Goal: Task Accomplishment & Management: Manage account settings

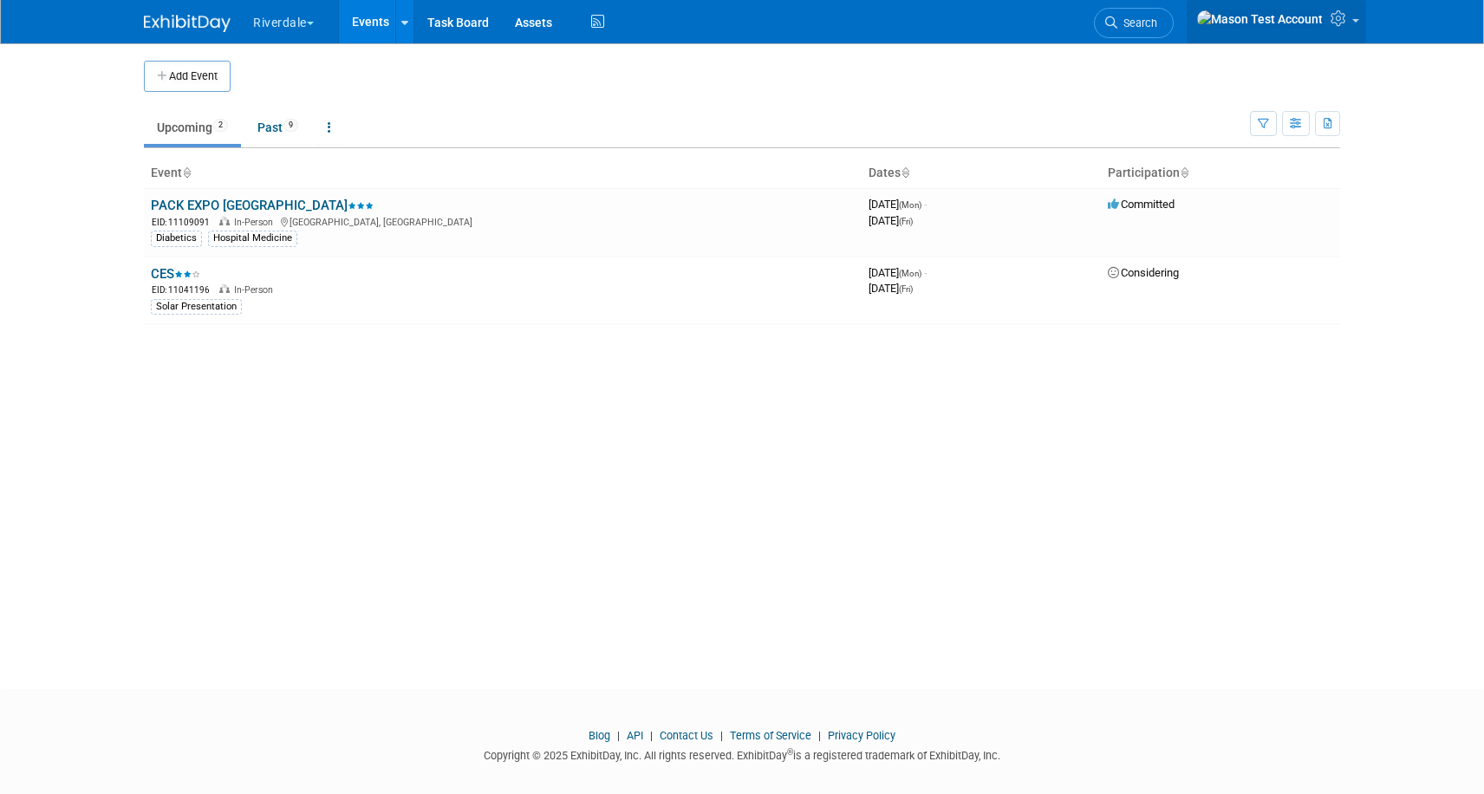
click at [1334, 18] on icon at bounding box center [1341, 18] width 20 height 16
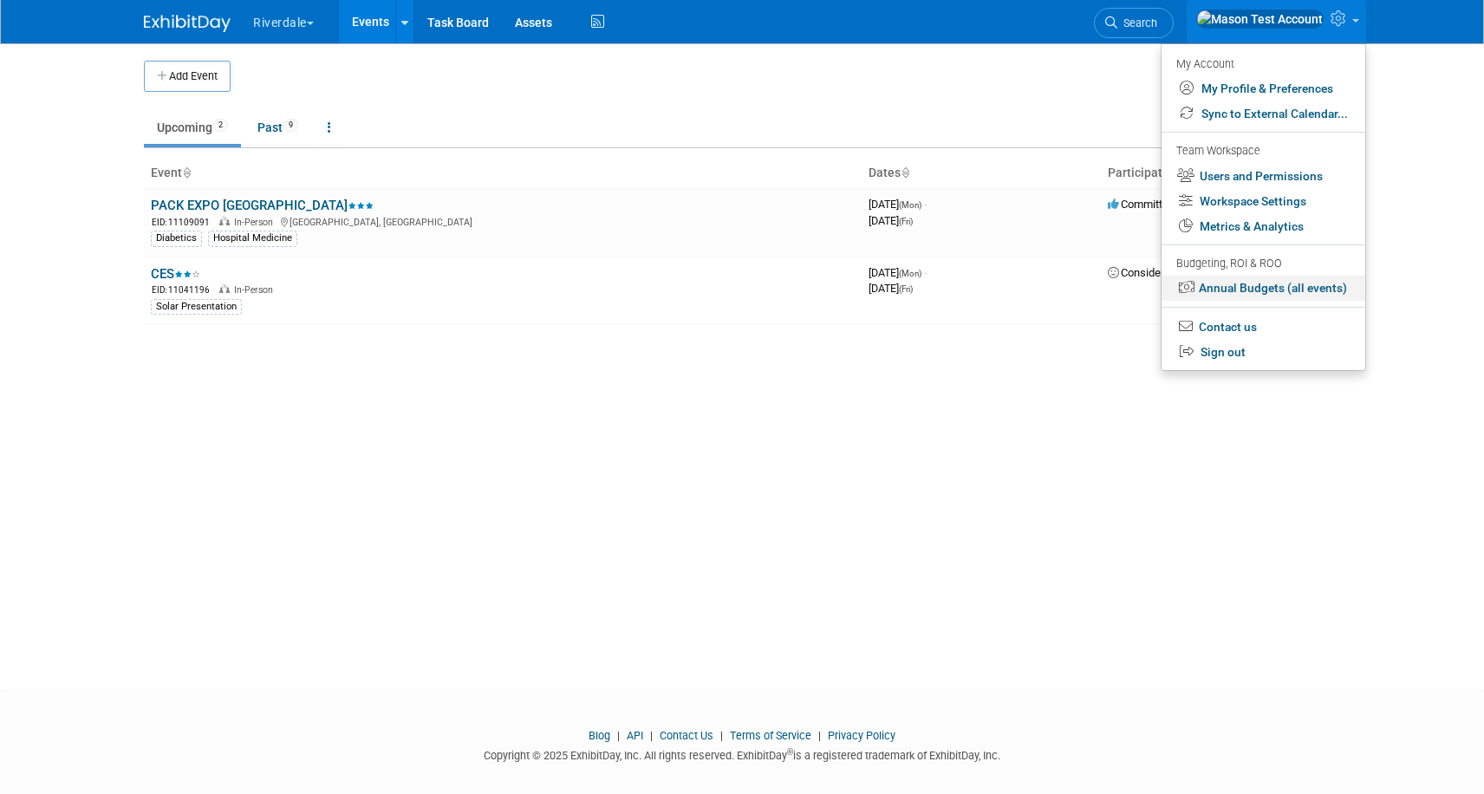
click at [1268, 289] on link "Annual Budgets (all events)" at bounding box center [1264, 288] width 204 height 25
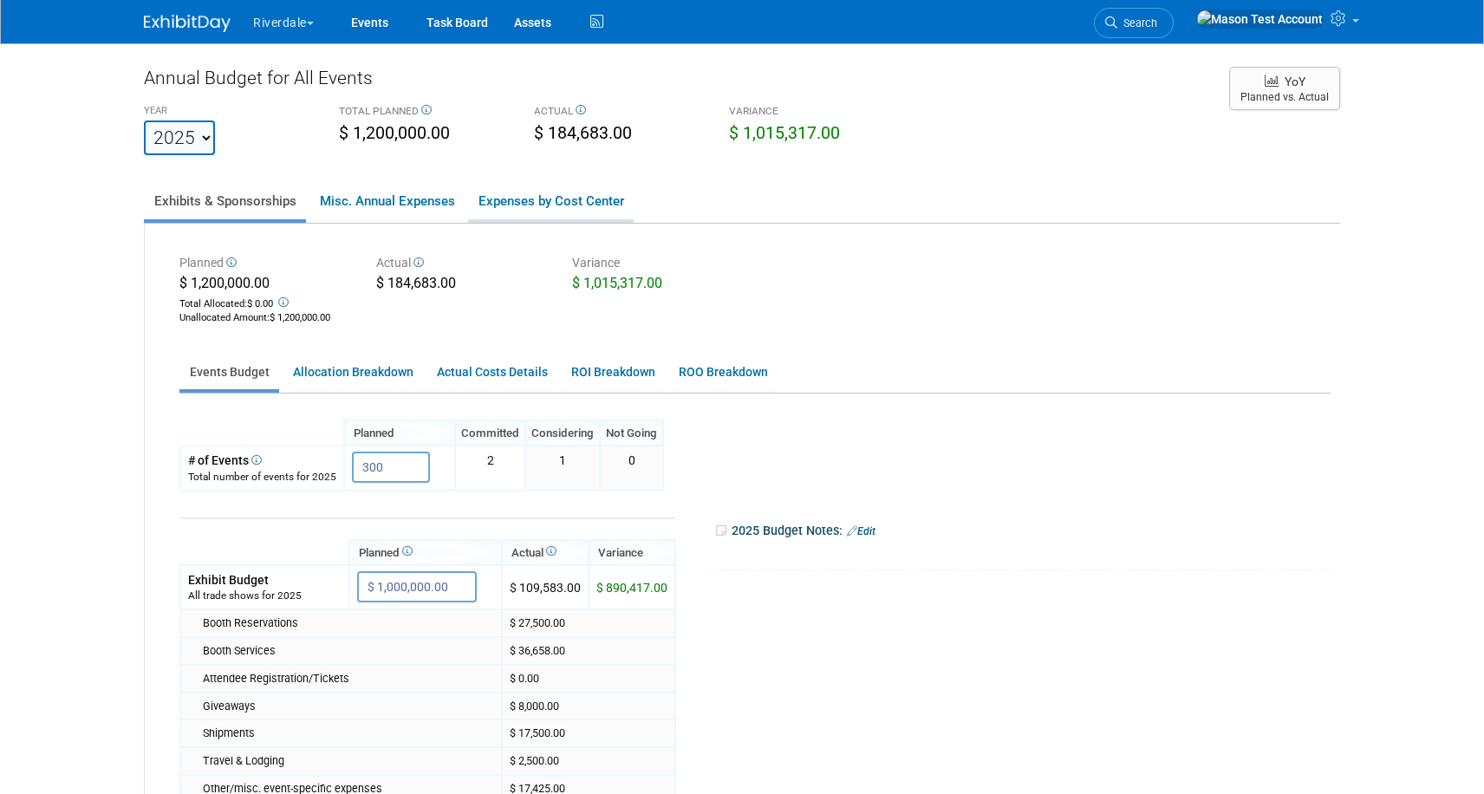
click at [568, 201] on link "Expenses by Cost Center" at bounding box center [551, 201] width 166 height 36
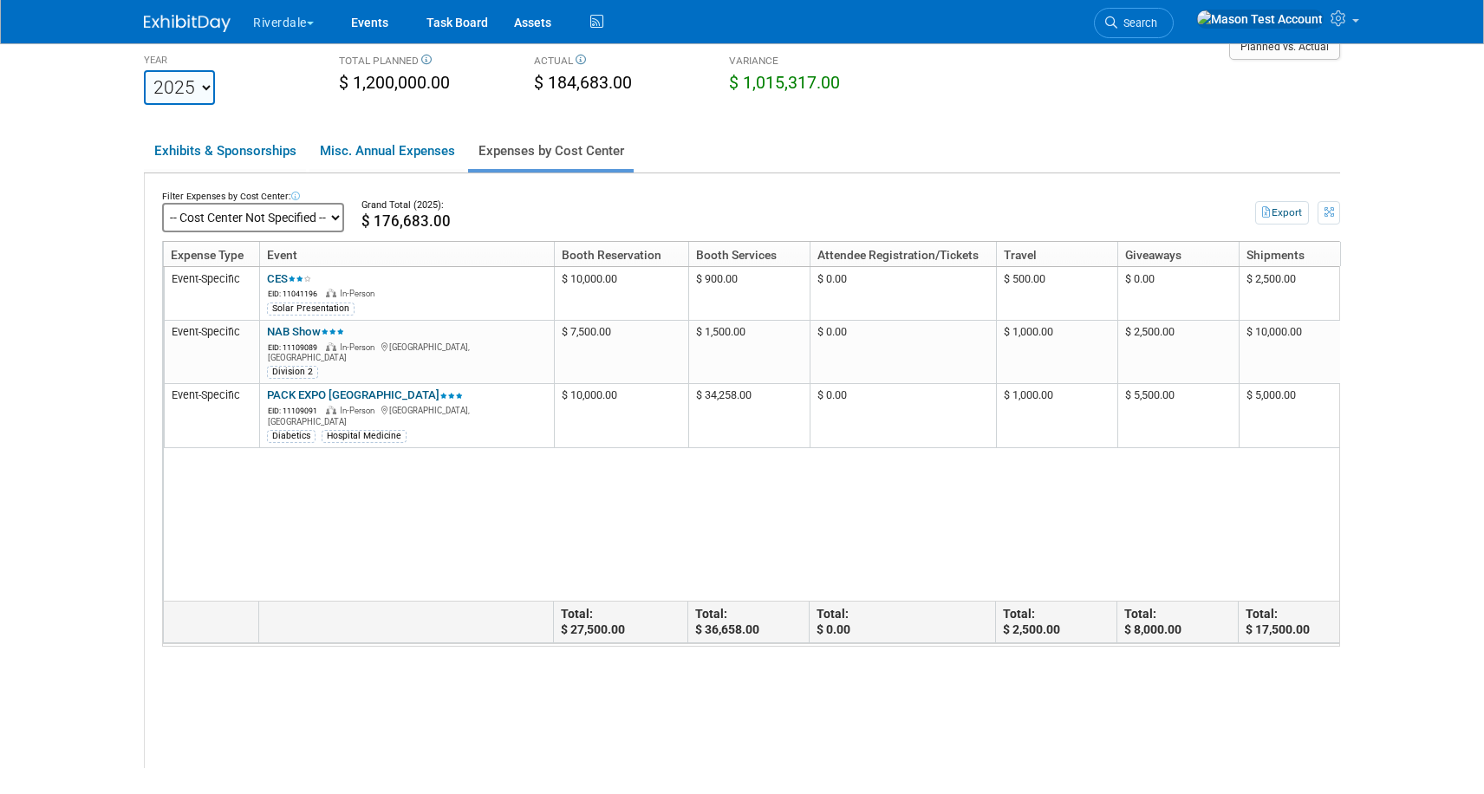
scroll to position [48, 0]
click at [264, 154] on link "Exhibits & Sponsorships" at bounding box center [225, 153] width 162 height 36
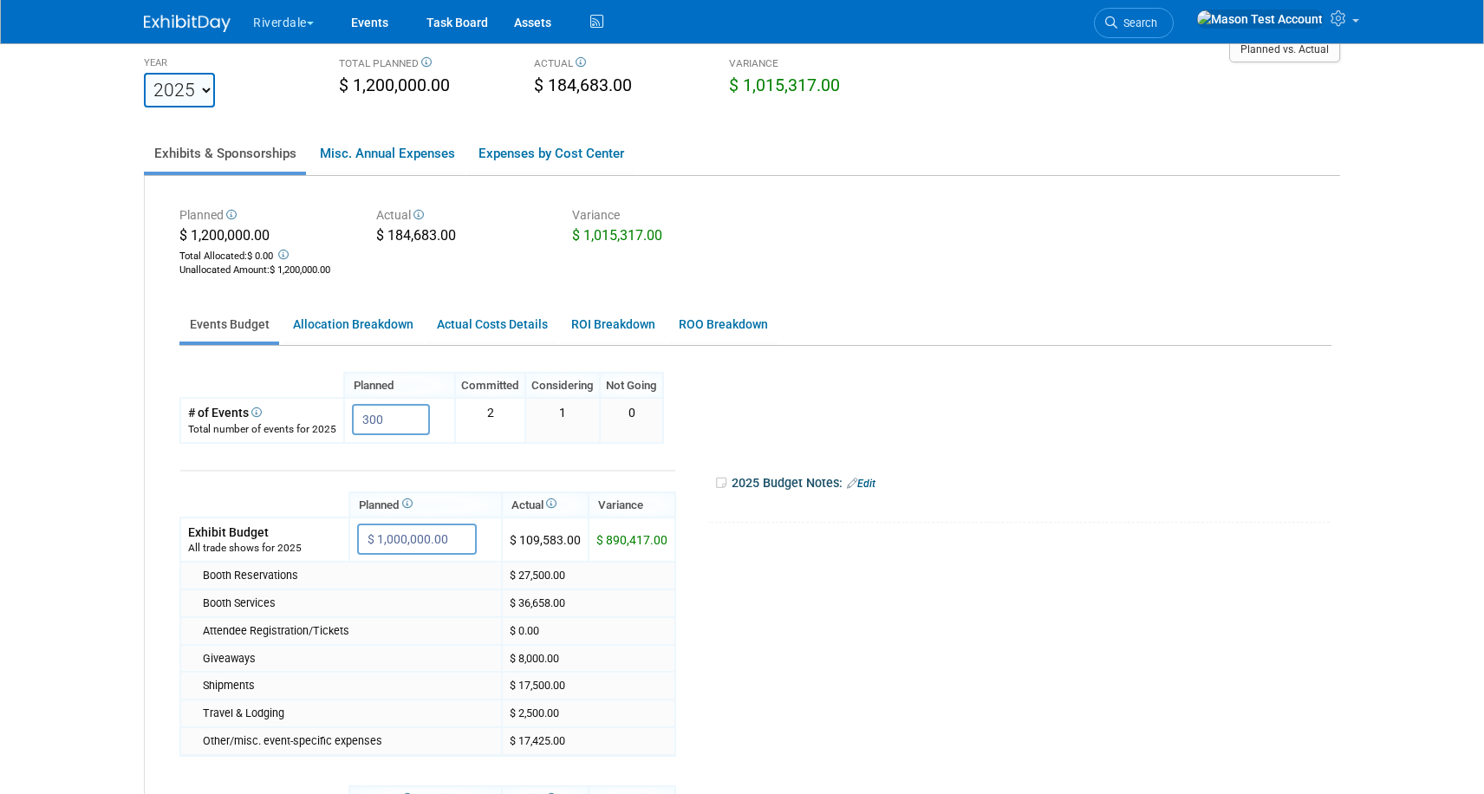
scroll to position [47, 0]
click at [458, 323] on link "Actual Costs Details" at bounding box center [492, 326] width 131 height 34
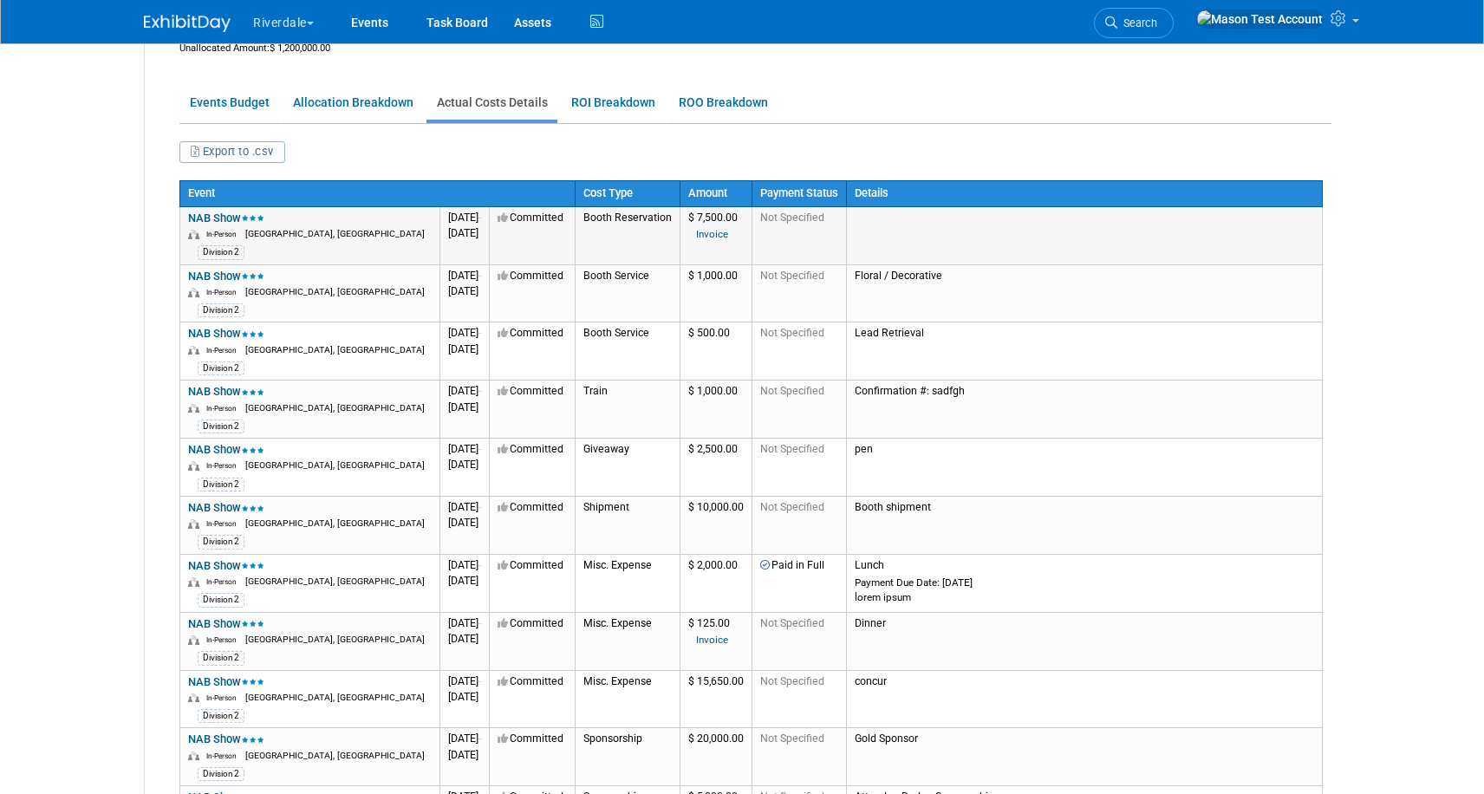
scroll to position [272, 0]
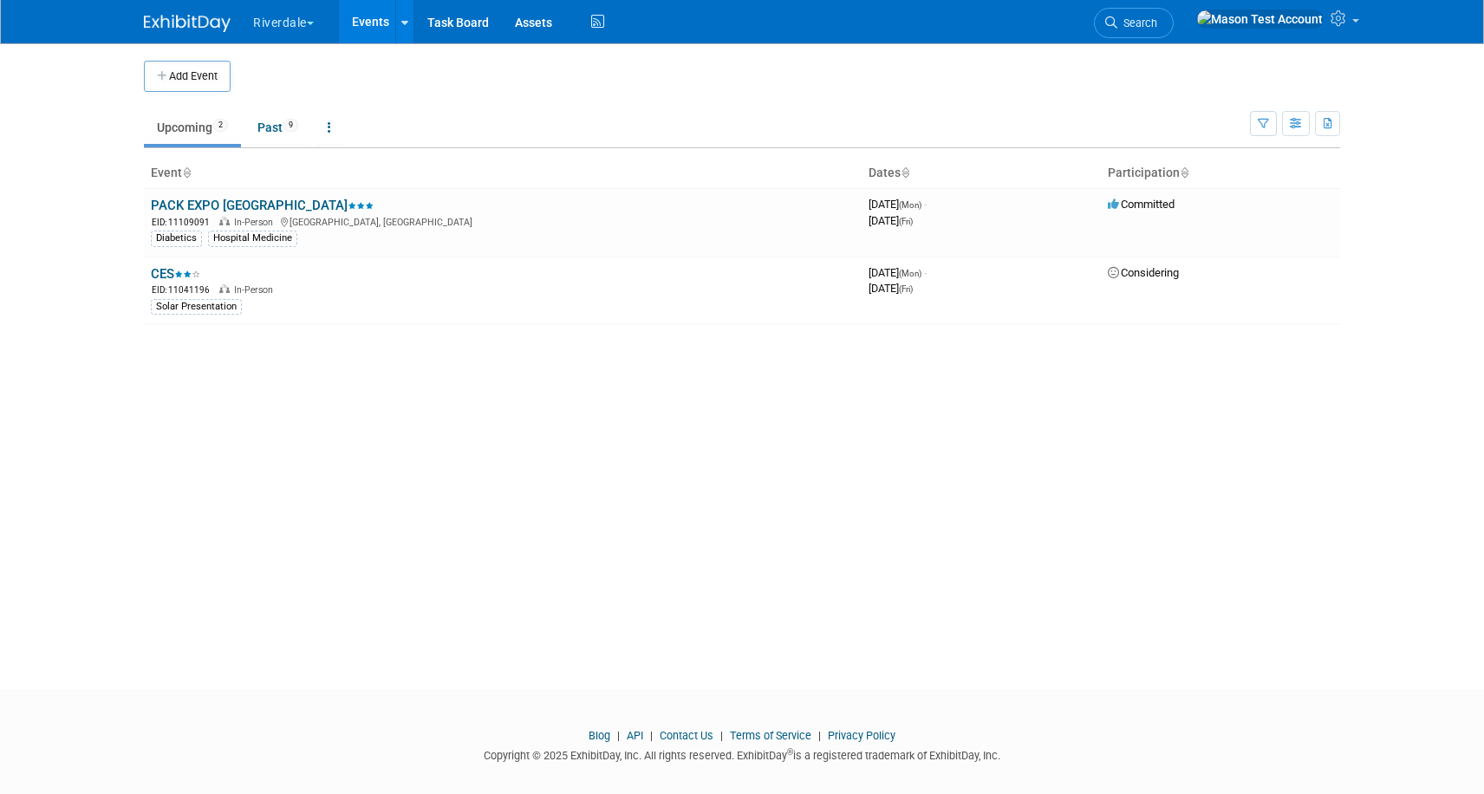
scroll to position [16, 0]
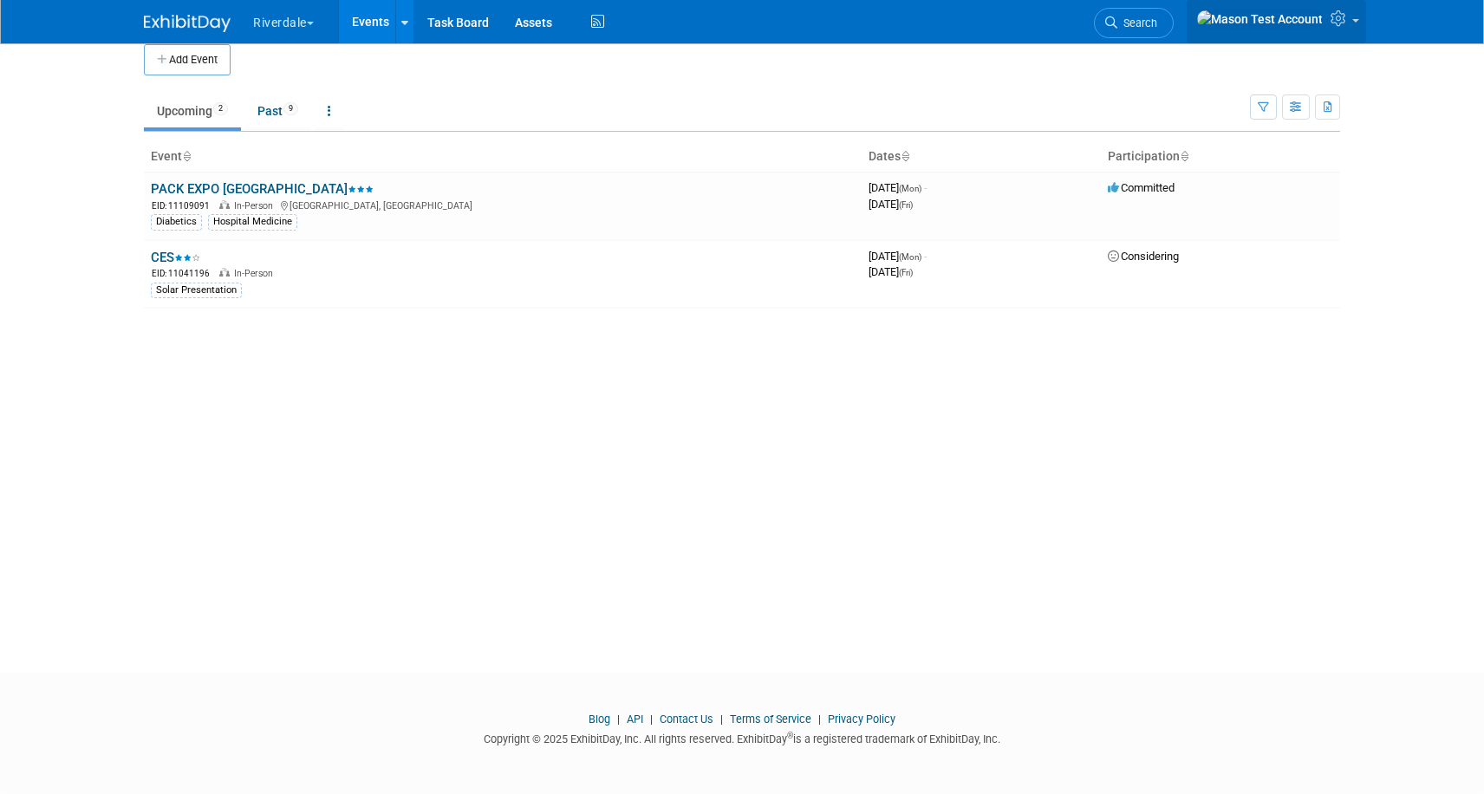
click at [1347, 26] on icon at bounding box center [1341, 18] width 20 height 16
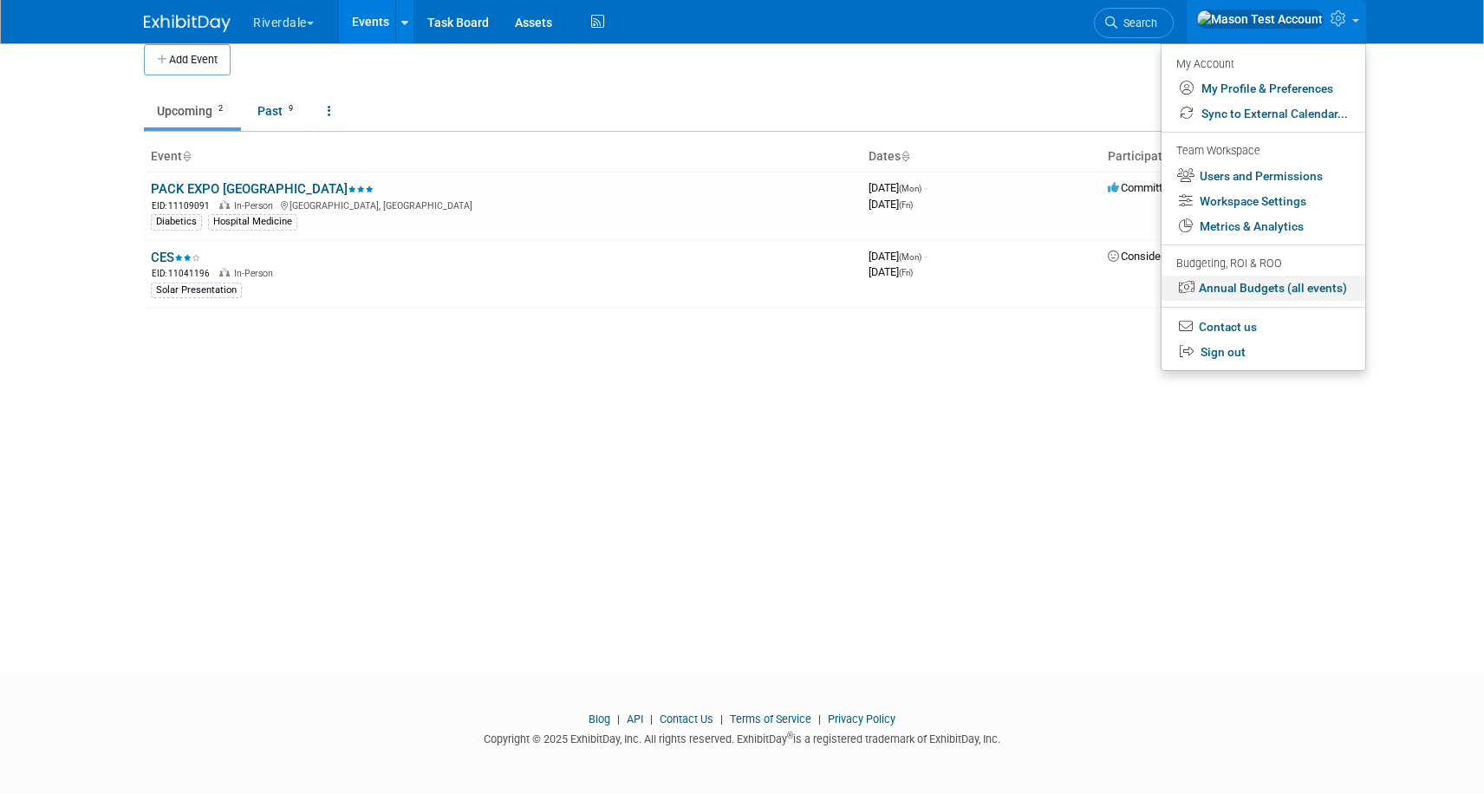
click at [1289, 283] on link "Annual Budgets (all events)" at bounding box center [1264, 288] width 204 height 25
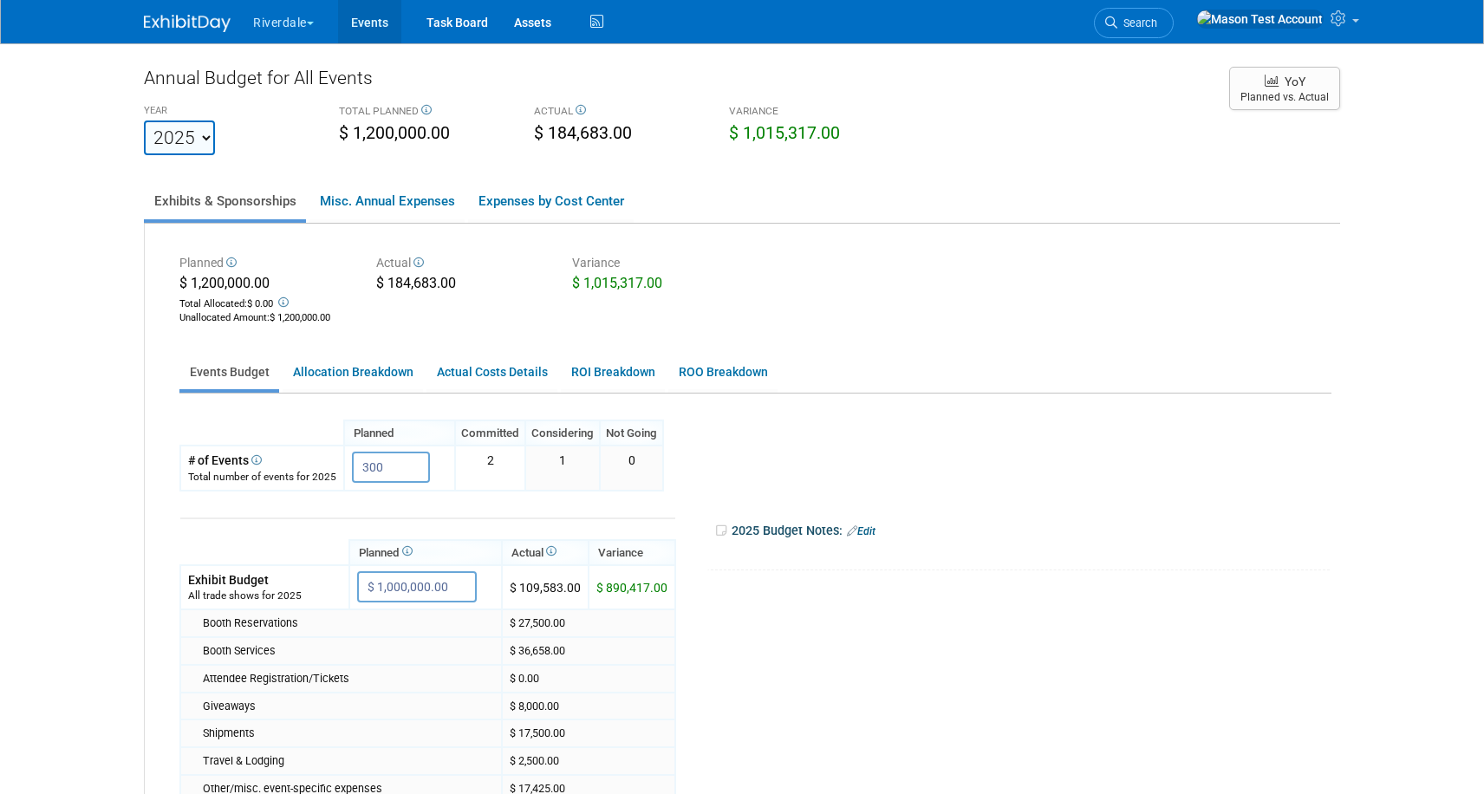
click at [376, 23] on link "Events" at bounding box center [369, 21] width 63 height 43
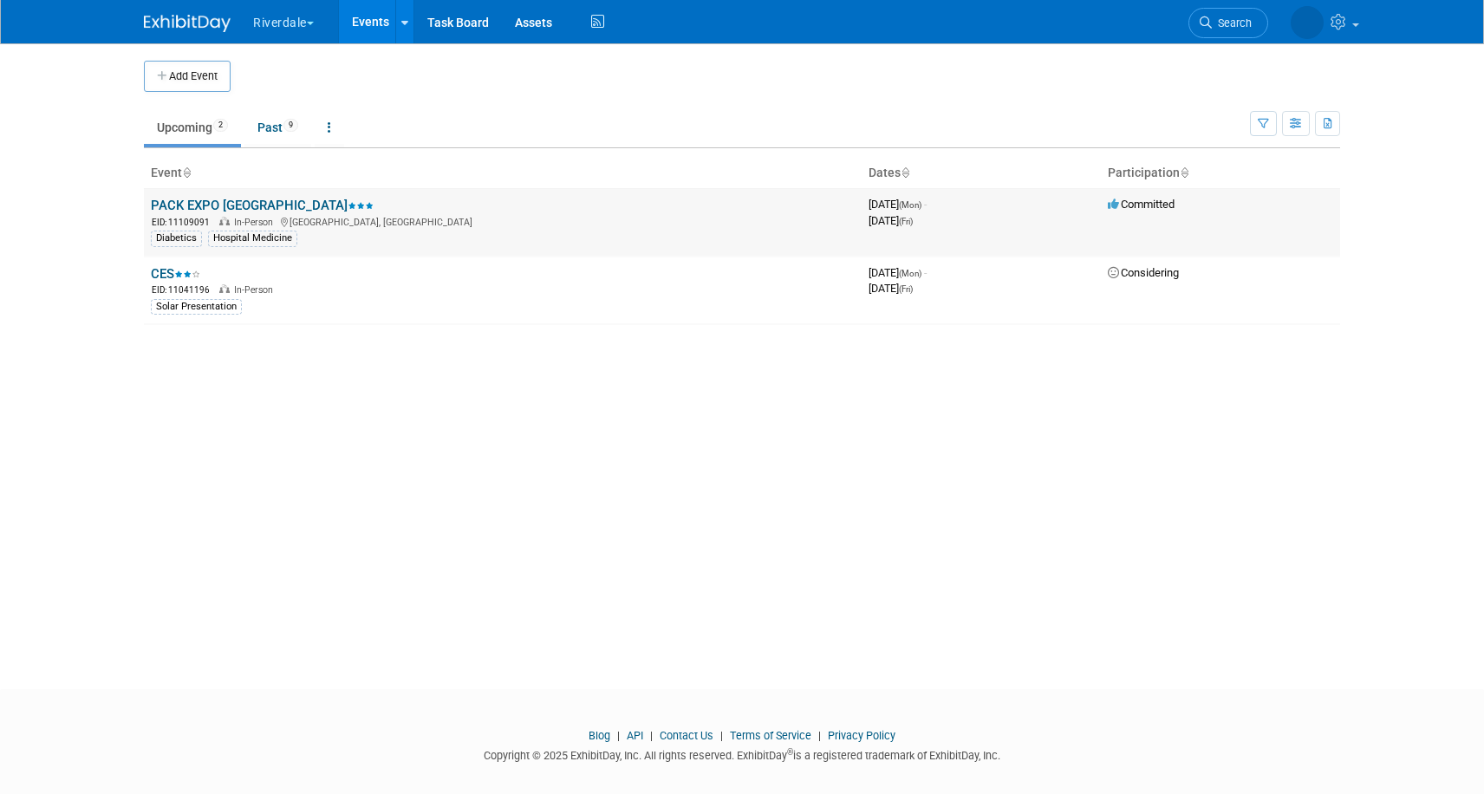
click at [261, 206] on link "PACK EXPO [GEOGRAPHIC_DATA]" at bounding box center [262, 206] width 223 height 16
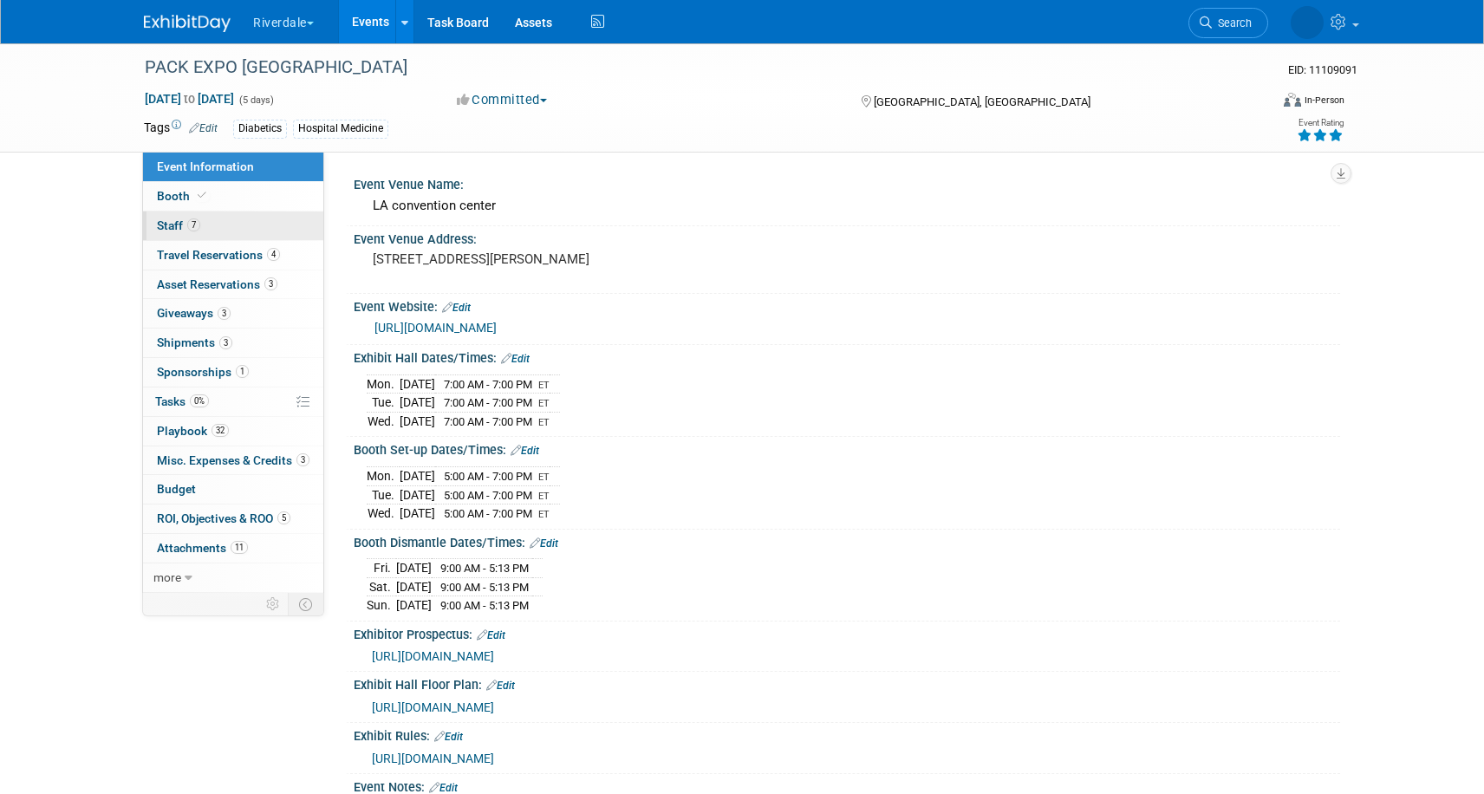
click at [174, 226] on span "Staff 7" at bounding box center [178, 226] width 43 height 14
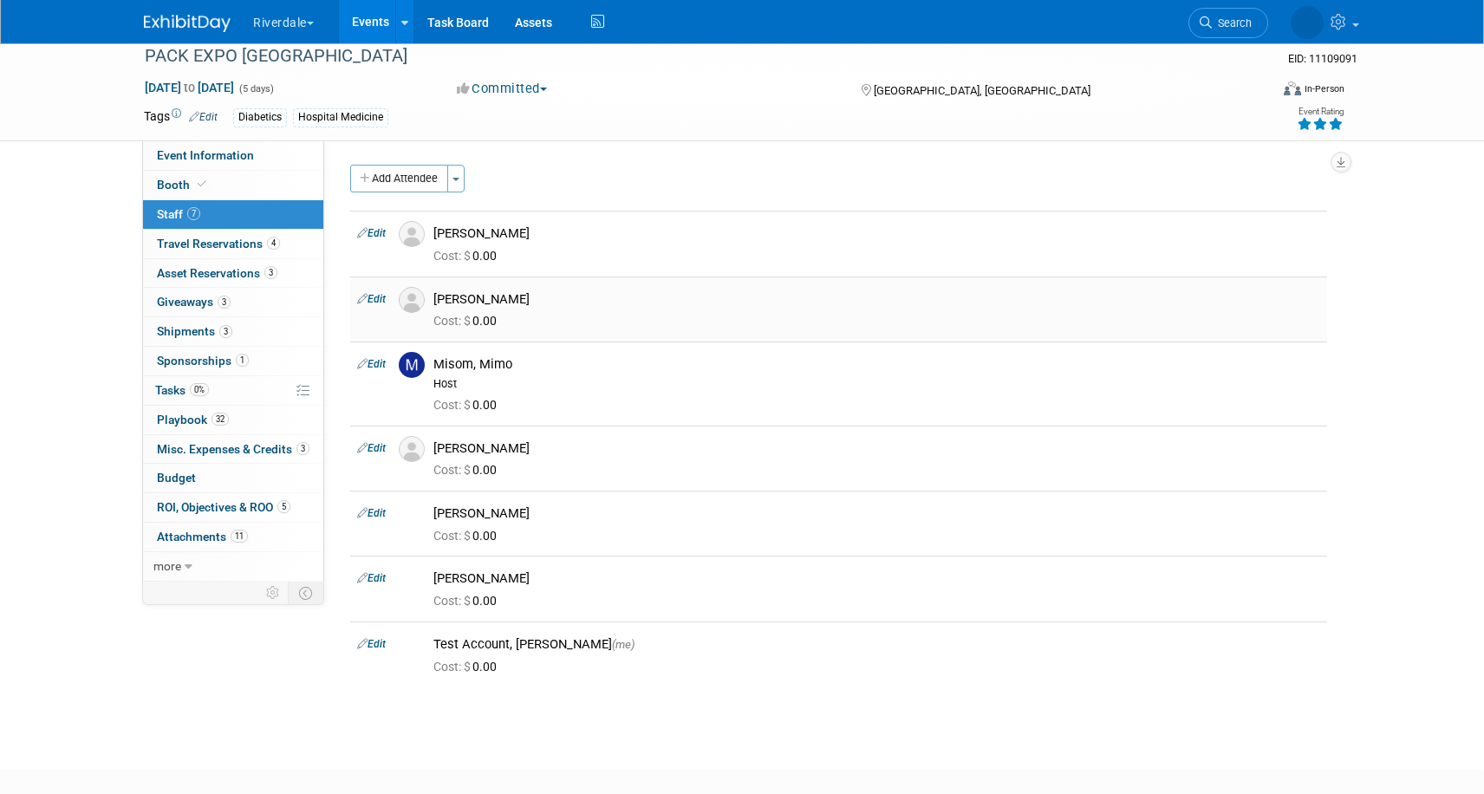
scroll to position [17, 0]
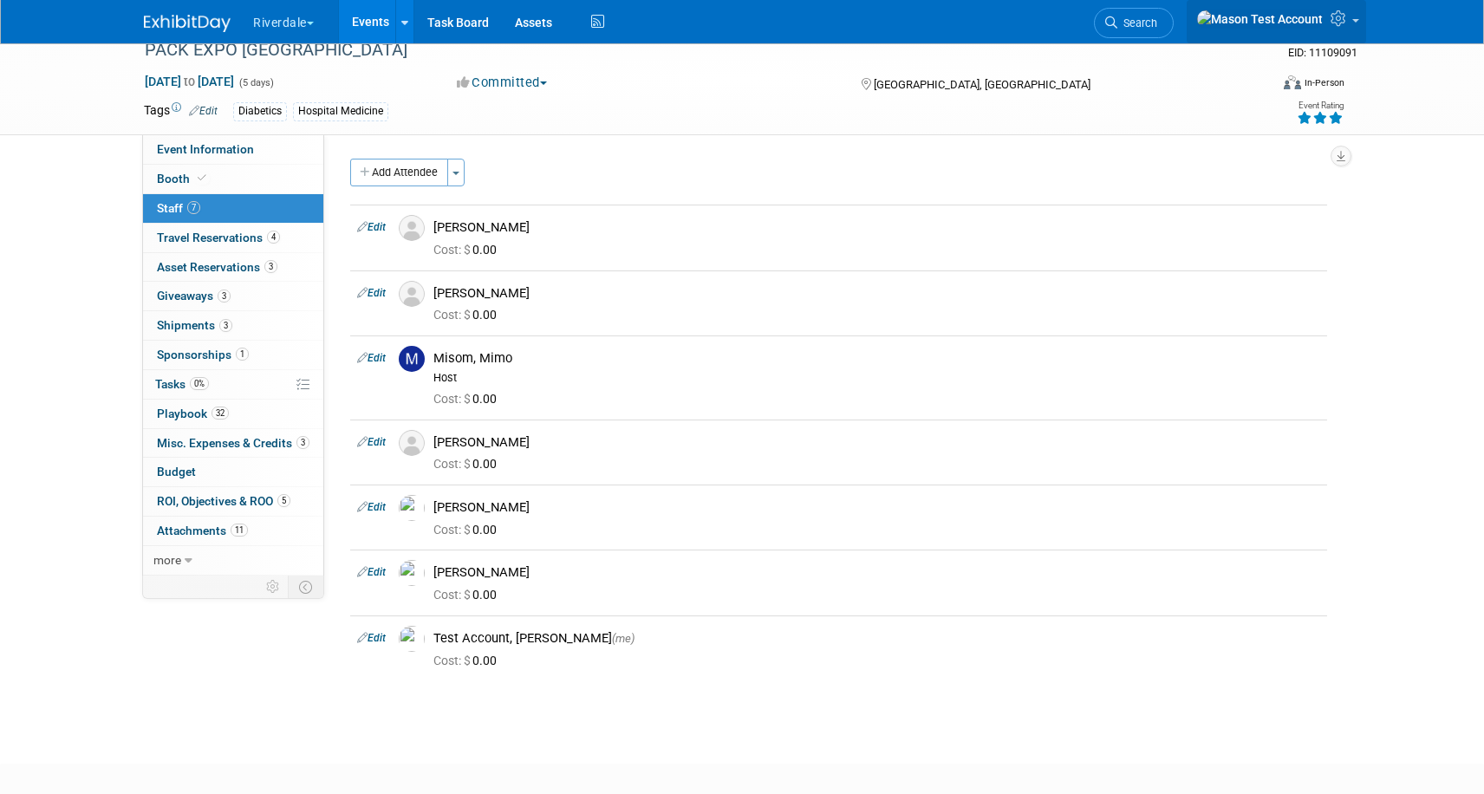
click at [1343, 21] on icon at bounding box center [1341, 18] width 20 height 16
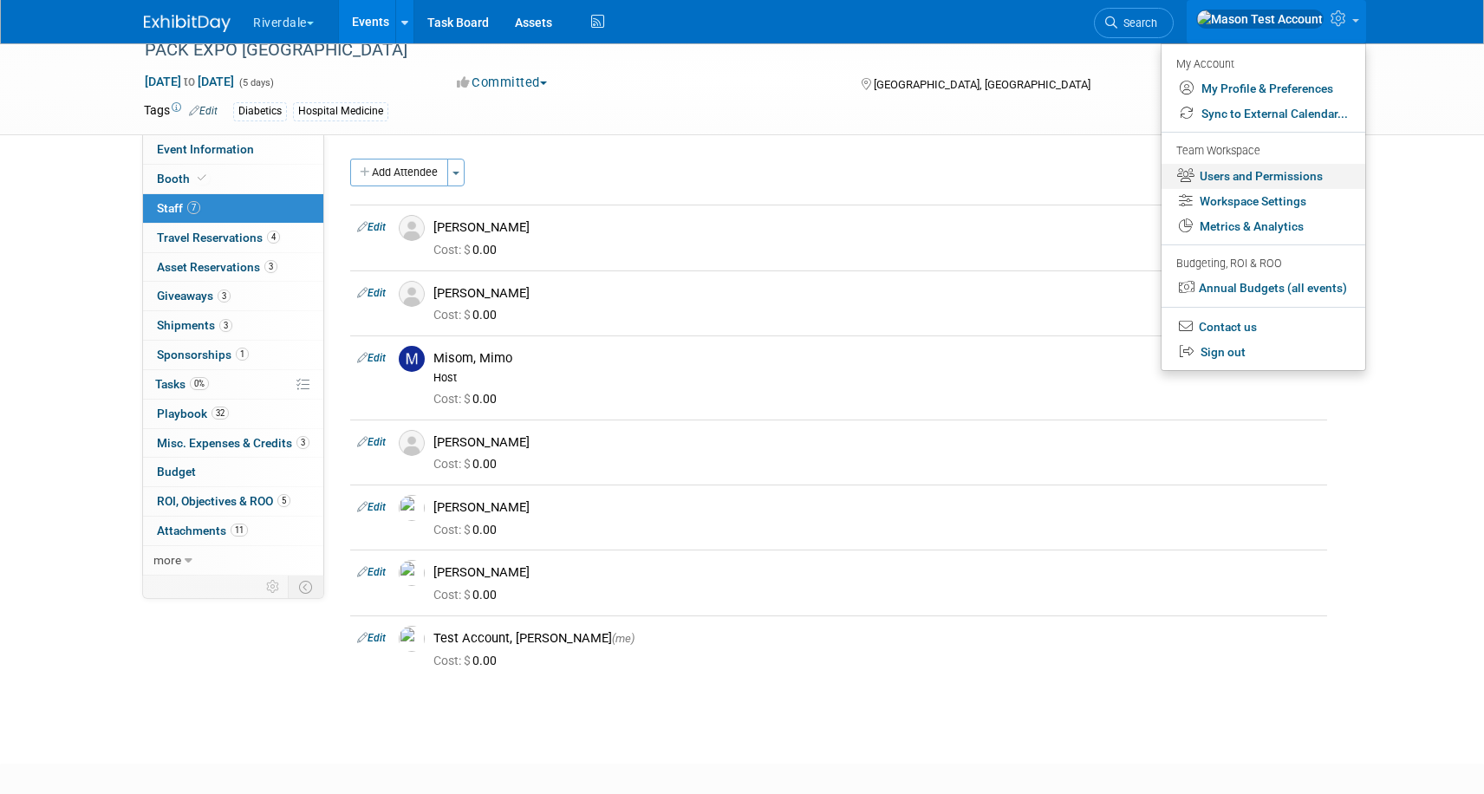
click at [1221, 170] on link "Users and Permissions" at bounding box center [1264, 176] width 204 height 25
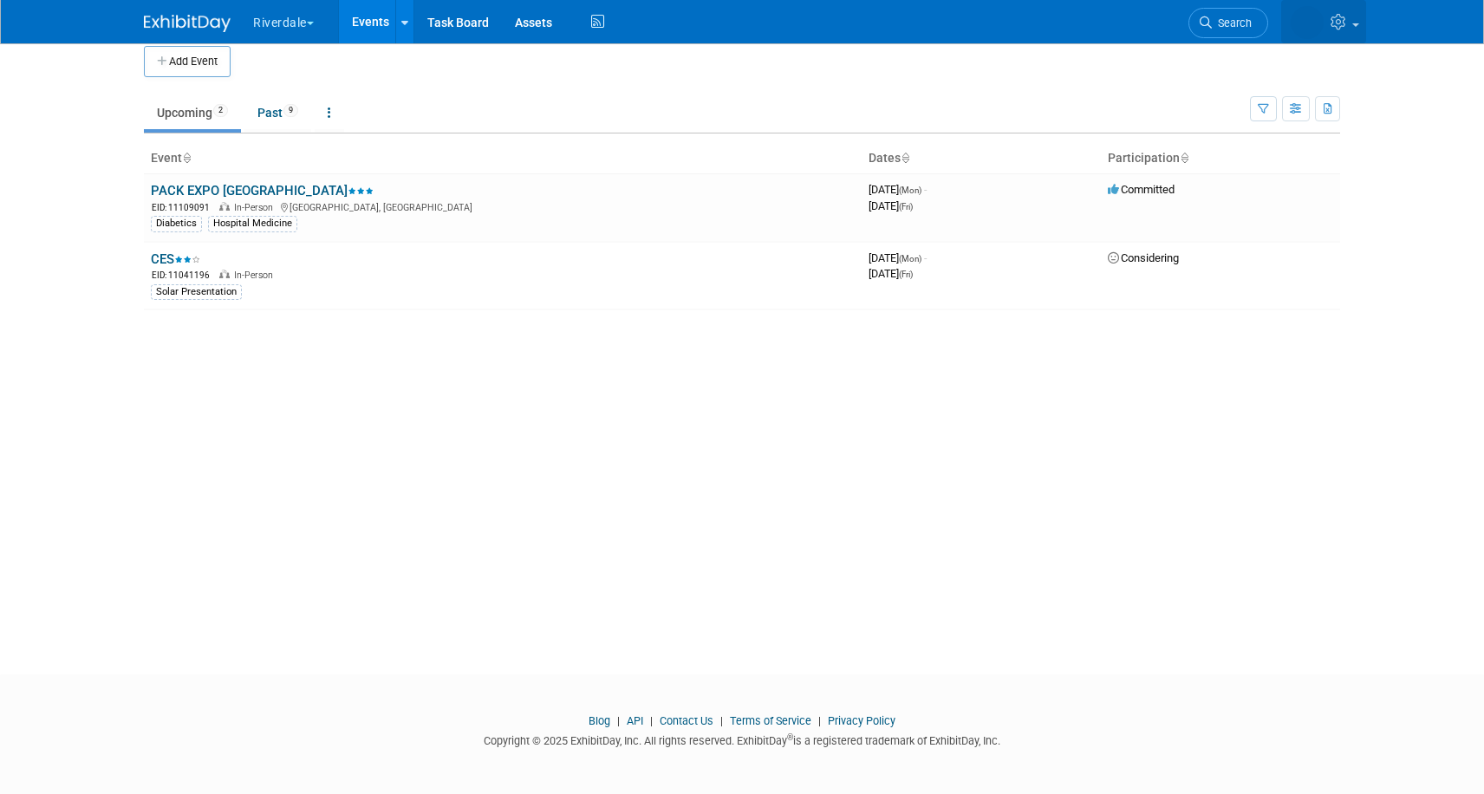
click at [1332, 25] on icon at bounding box center [1341, 22] width 20 height 16
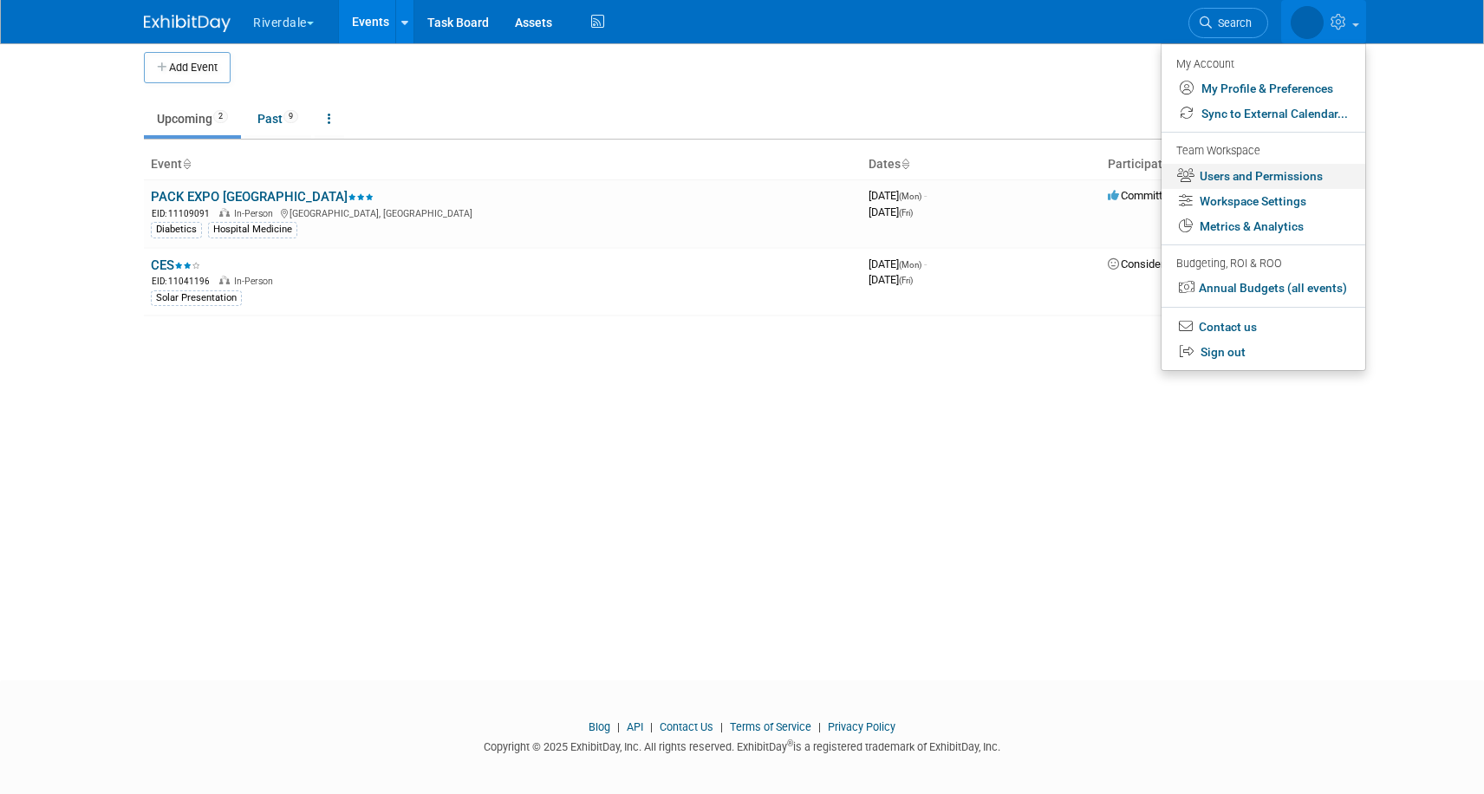
drag, startPoint x: 1228, startPoint y: 176, endPoint x: 1218, endPoint y: 173, distance: 10.1
click at [1227, 176] on link "Users and Permissions" at bounding box center [1264, 176] width 204 height 25
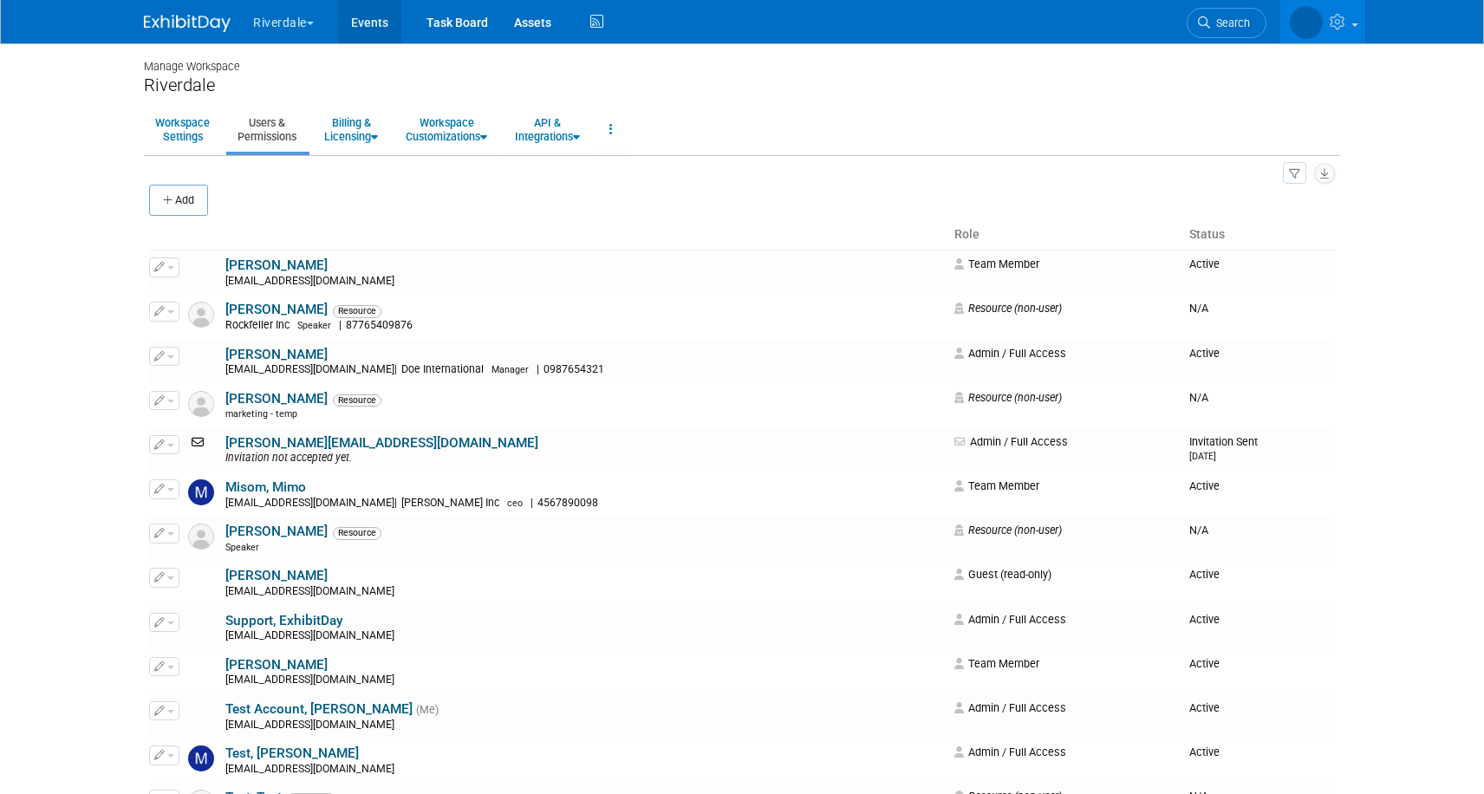
click at [389, 18] on link "Events" at bounding box center [369, 21] width 63 height 43
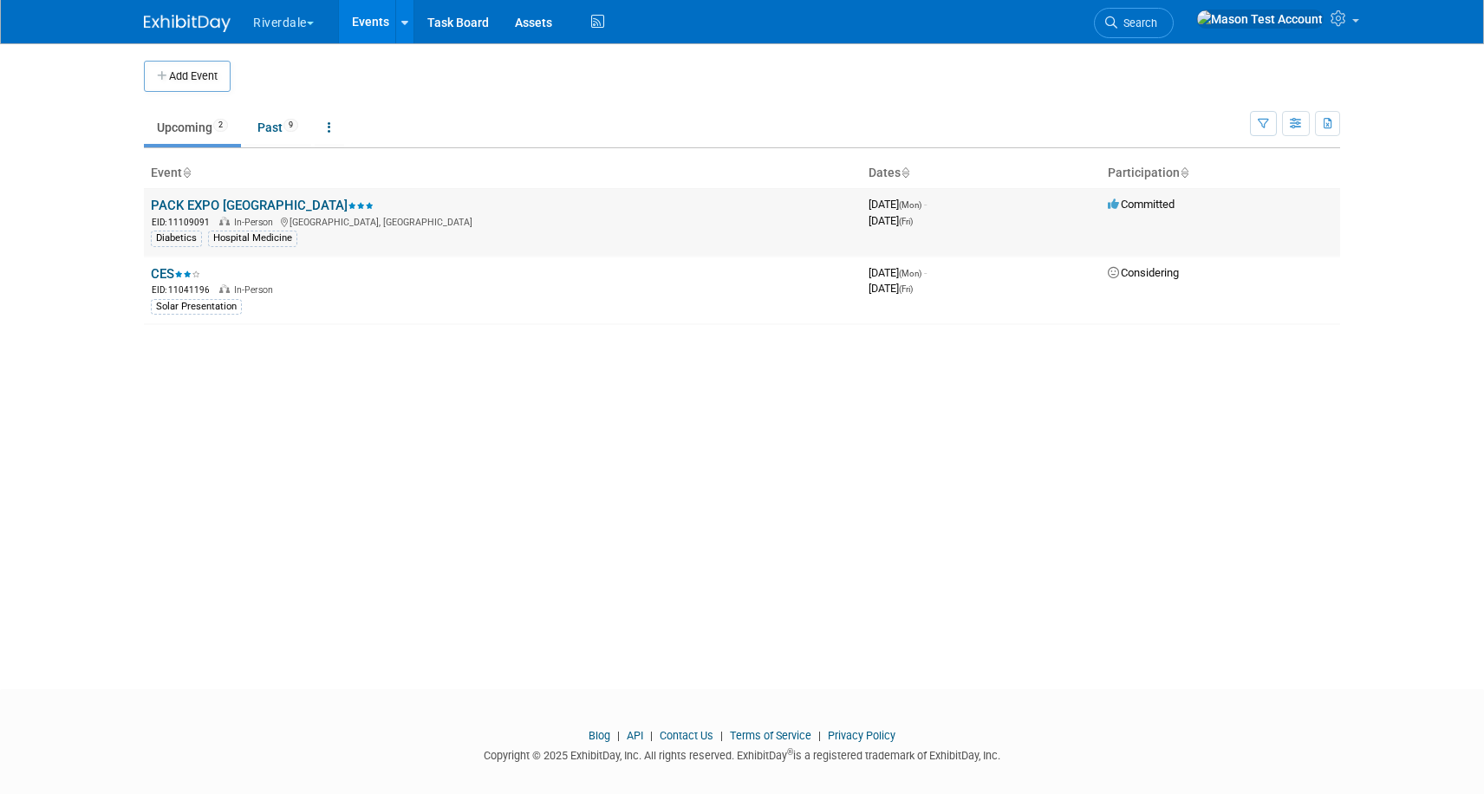
click at [235, 203] on link "PACK EXPO [GEOGRAPHIC_DATA]" at bounding box center [262, 206] width 223 height 16
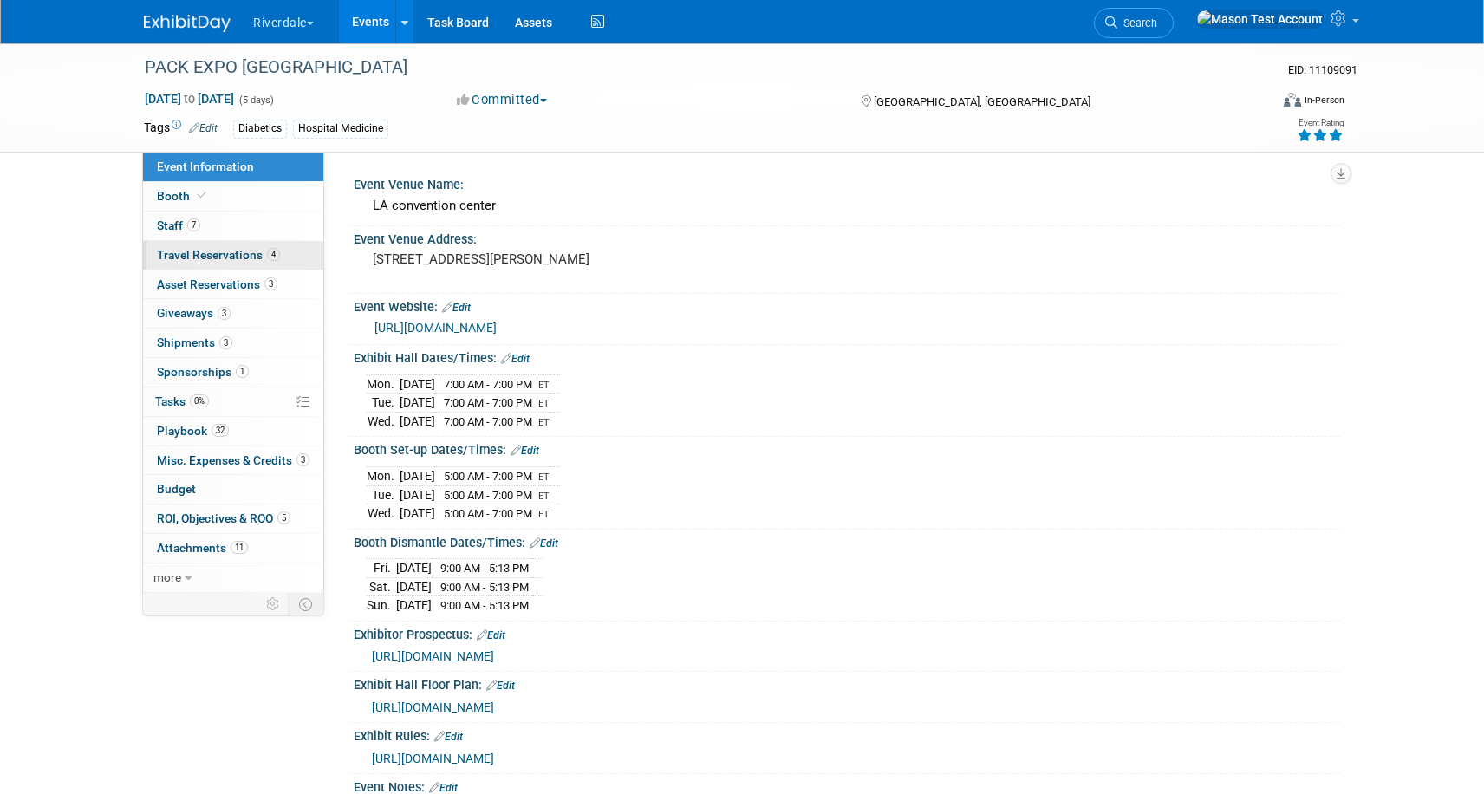
click at [184, 250] on span "Travel Reservations 4" at bounding box center [218, 255] width 123 height 14
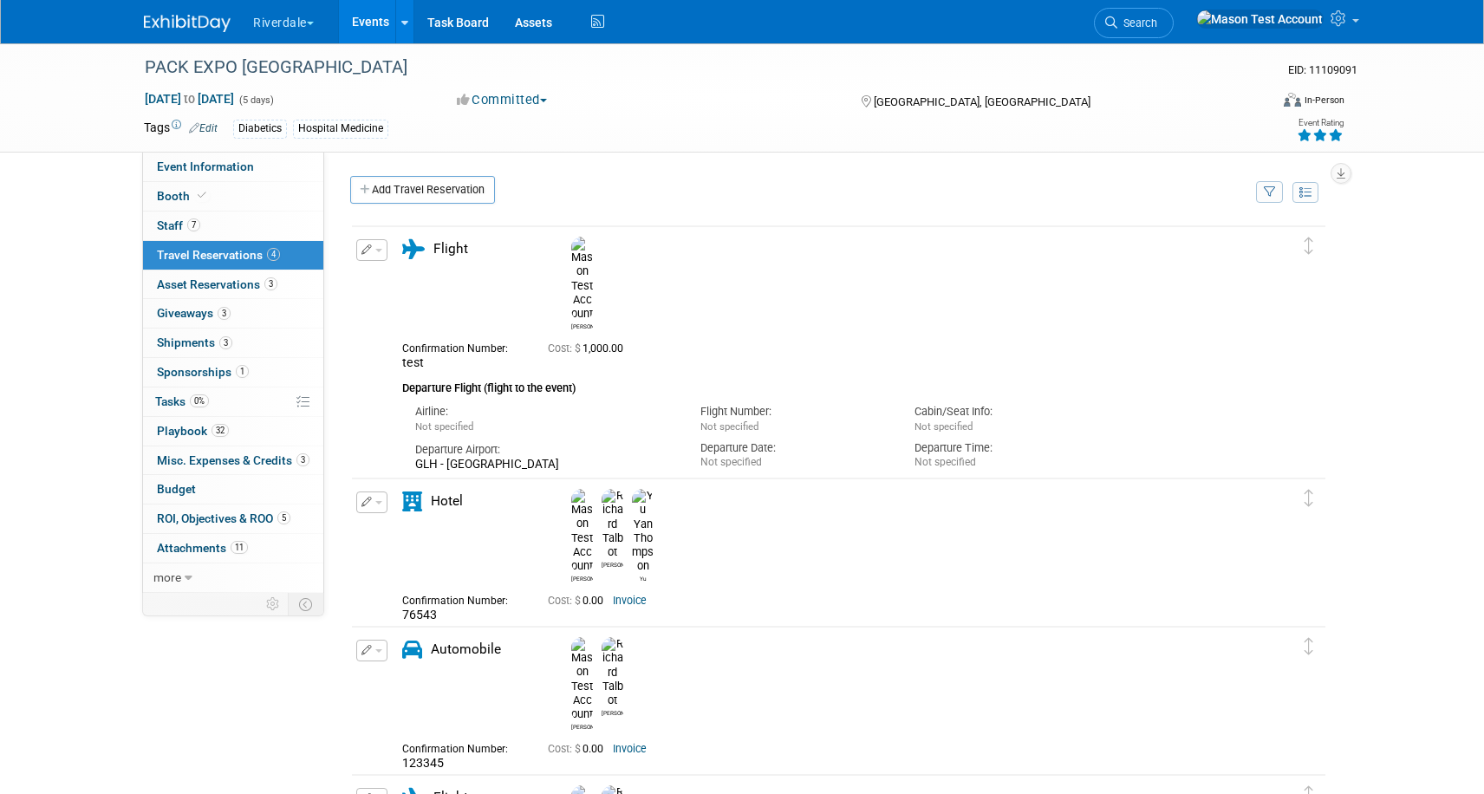
click at [364, 251] on icon "button" at bounding box center [367, 250] width 11 height 10
click at [406, 272] on button "Edit Reservation" at bounding box center [430, 280] width 147 height 25
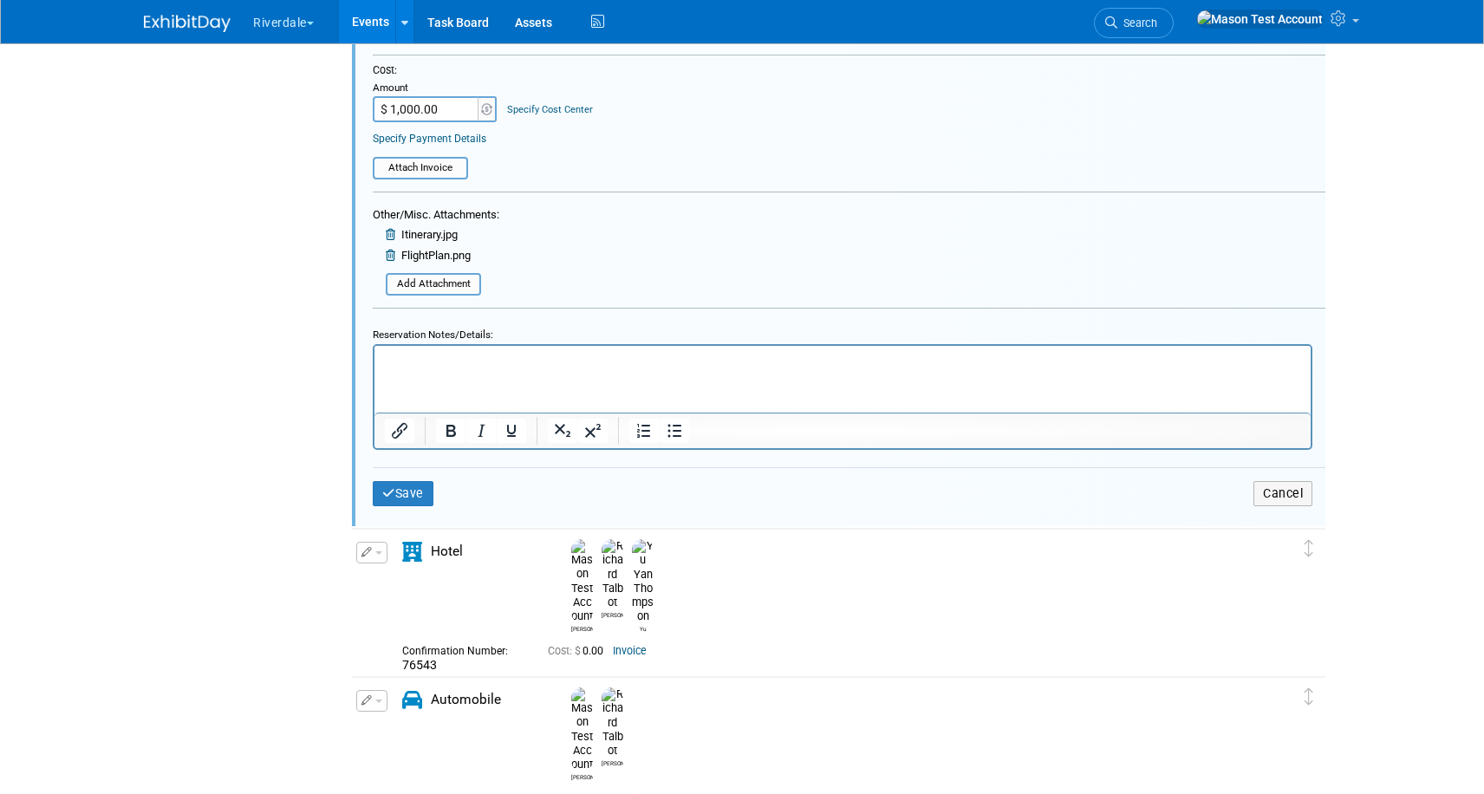
scroll to position [786, 0]
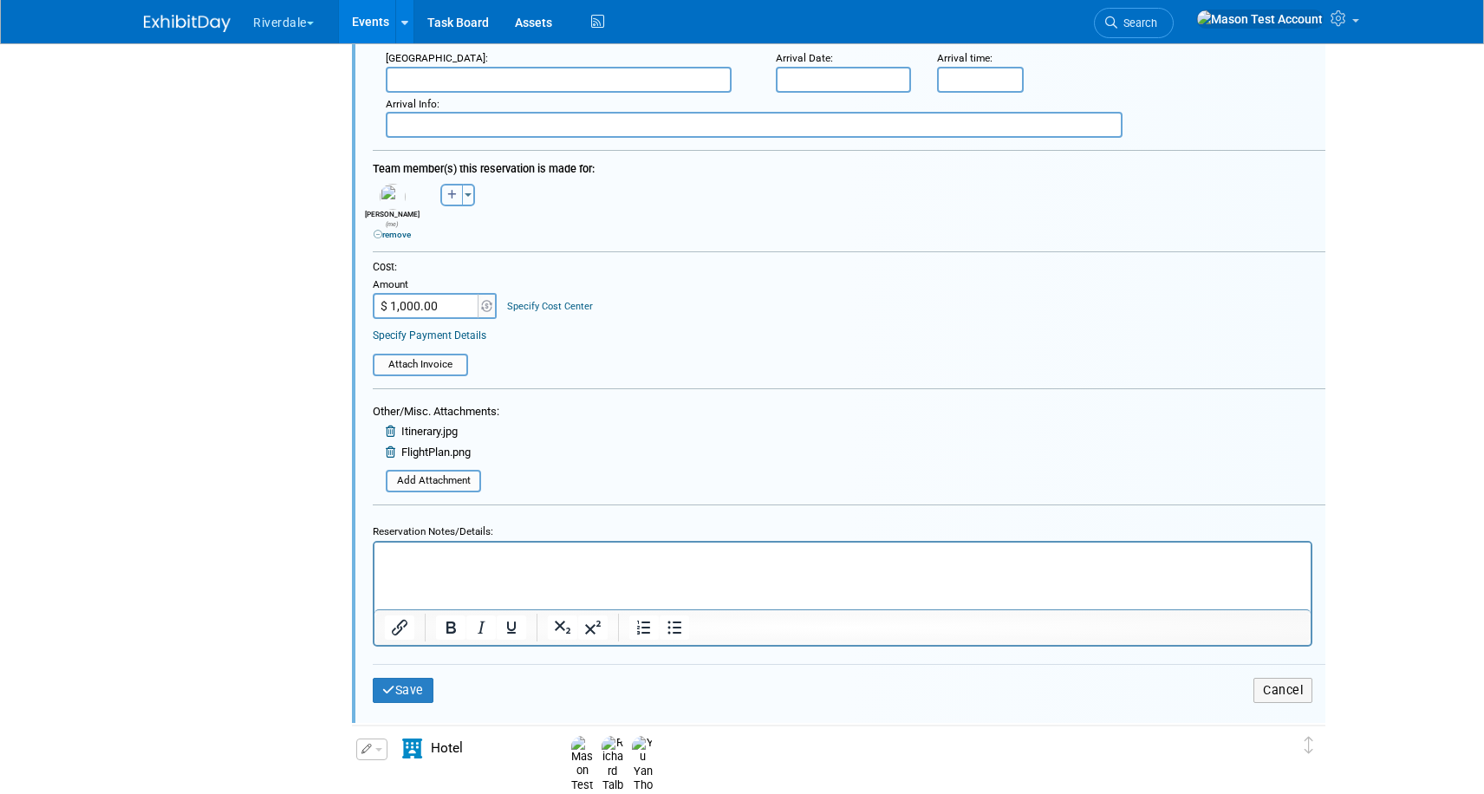
click at [453, 197] on icon "button" at bounding box center [452, 195] width 10 height 10
select select
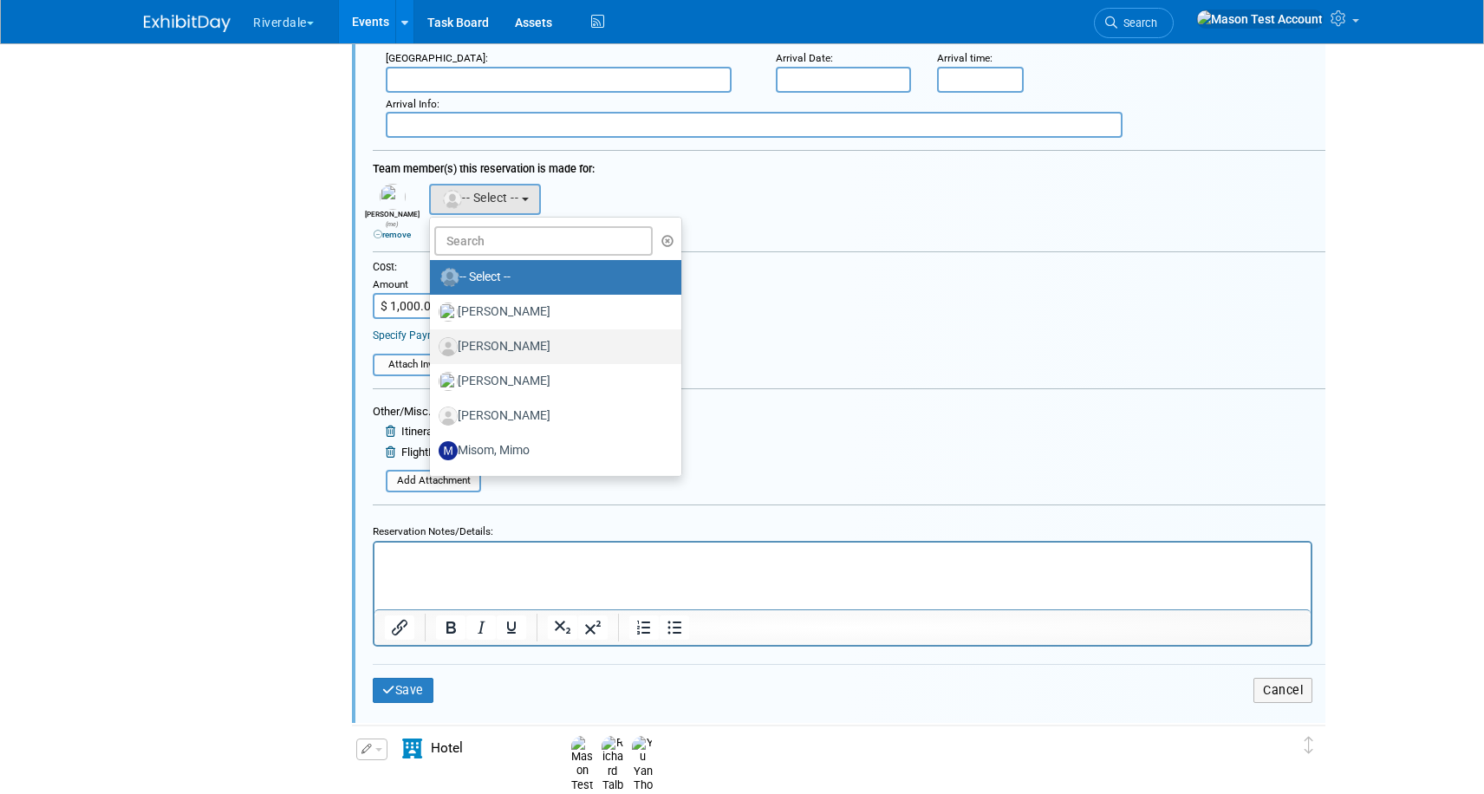
click at [493, 352] on label "Coleman, Jim" at bounding box center [551, 347] width 225 height 28
click at [433, 350] on input "Coleman, Jim" at bounding box center [426, 344] width 11 height 11
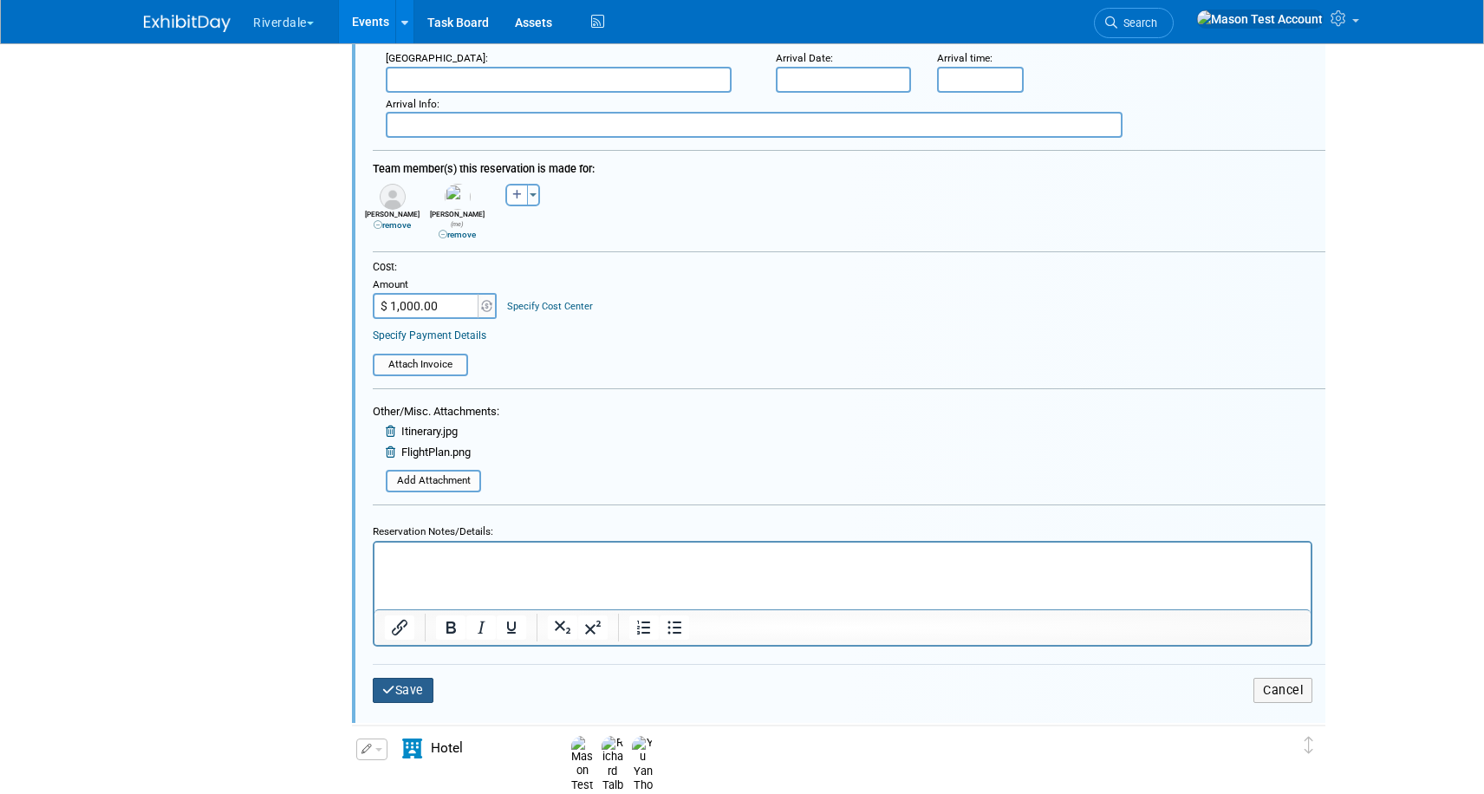
click at [417, 678] on button "Save" at bounding box center [403, 690] width 61 height 25
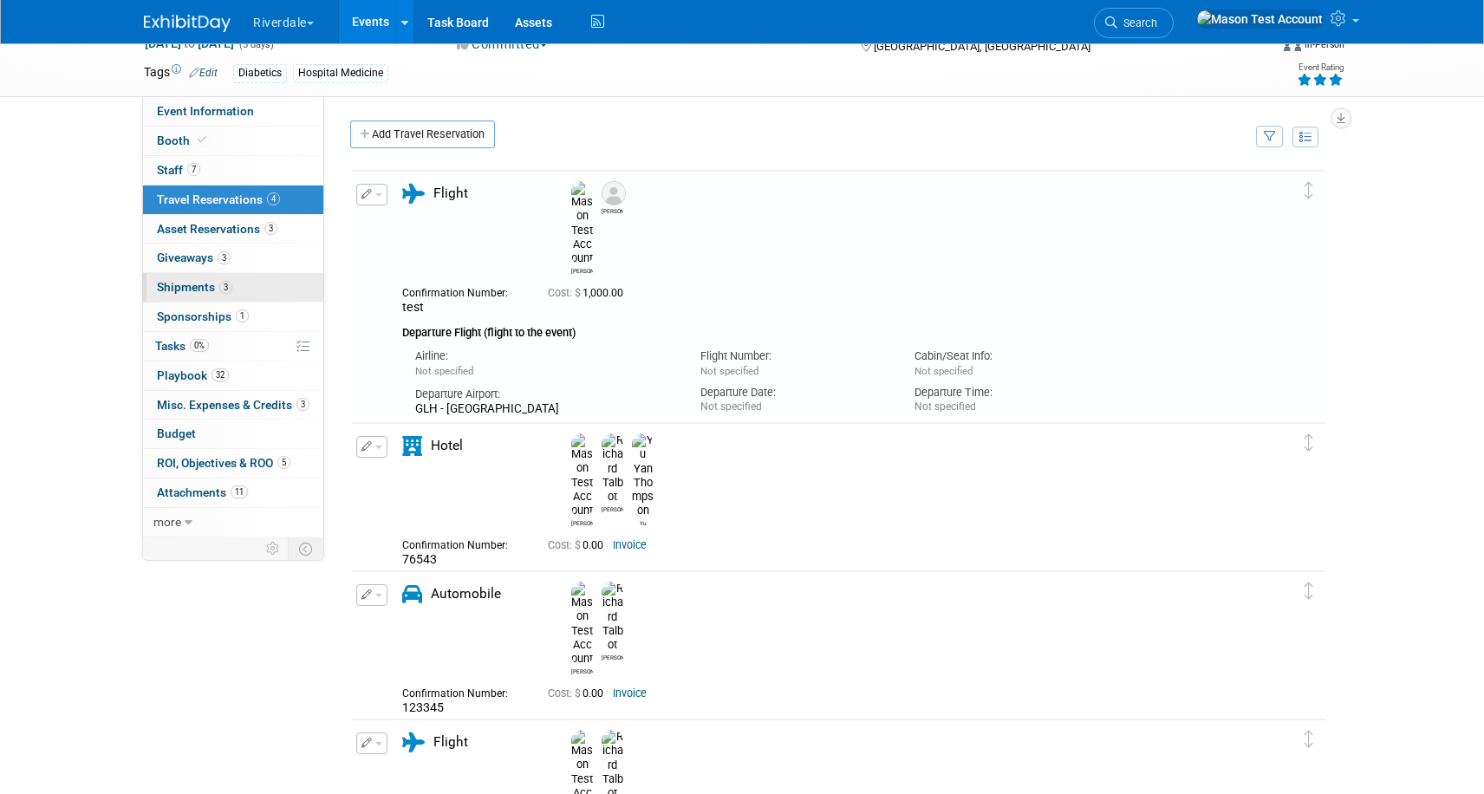
scroll to position [51, 0]
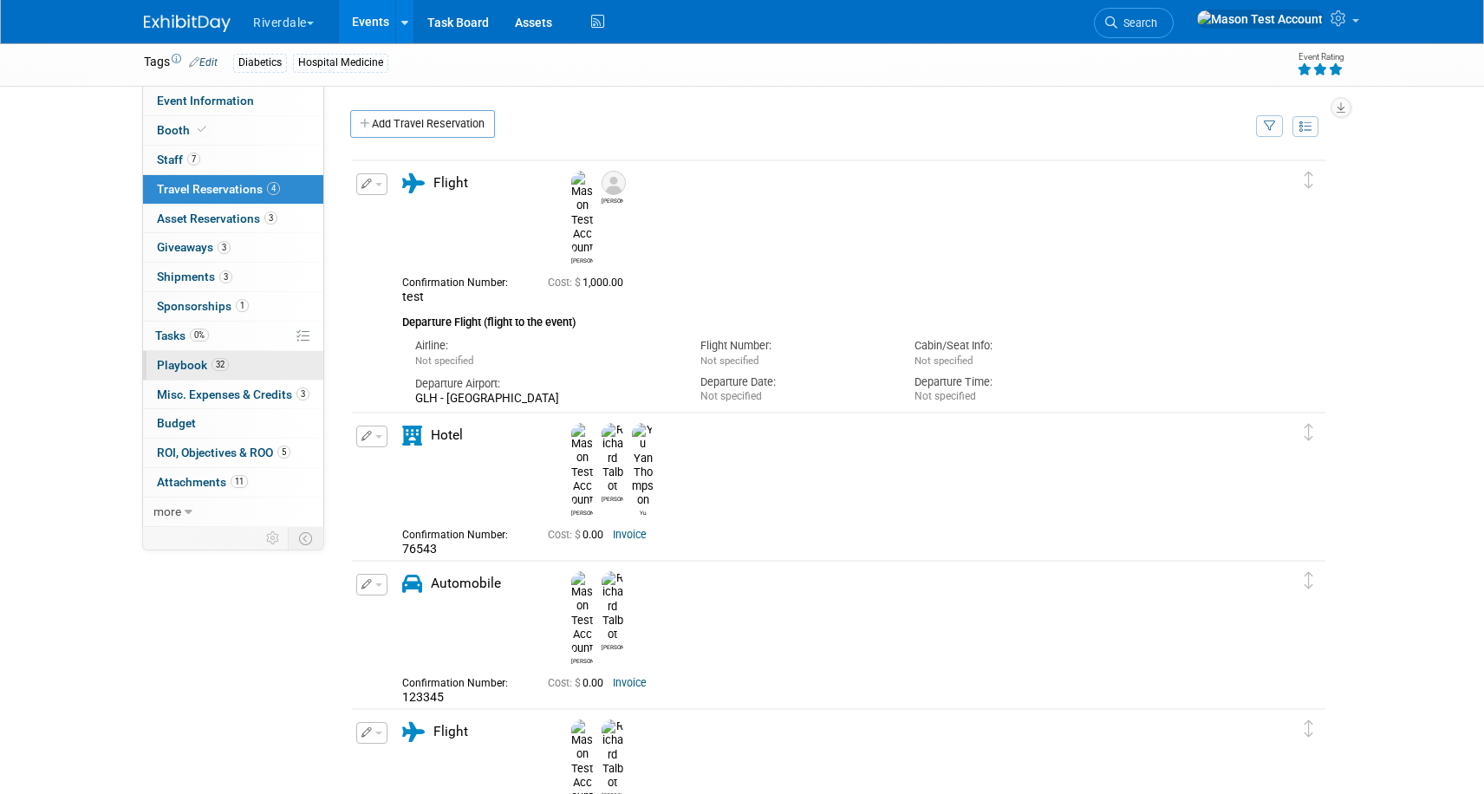
click at [196, 380] on div "Event Information Event Info Booth Booth 7 Staff 7 Staff 4 Travel Reservations …" at bounding box center [233, 307] width 182 height 440
click at [191, 363] on span "Playbook 32" at bounding box center [193, 366] width 72 height 14
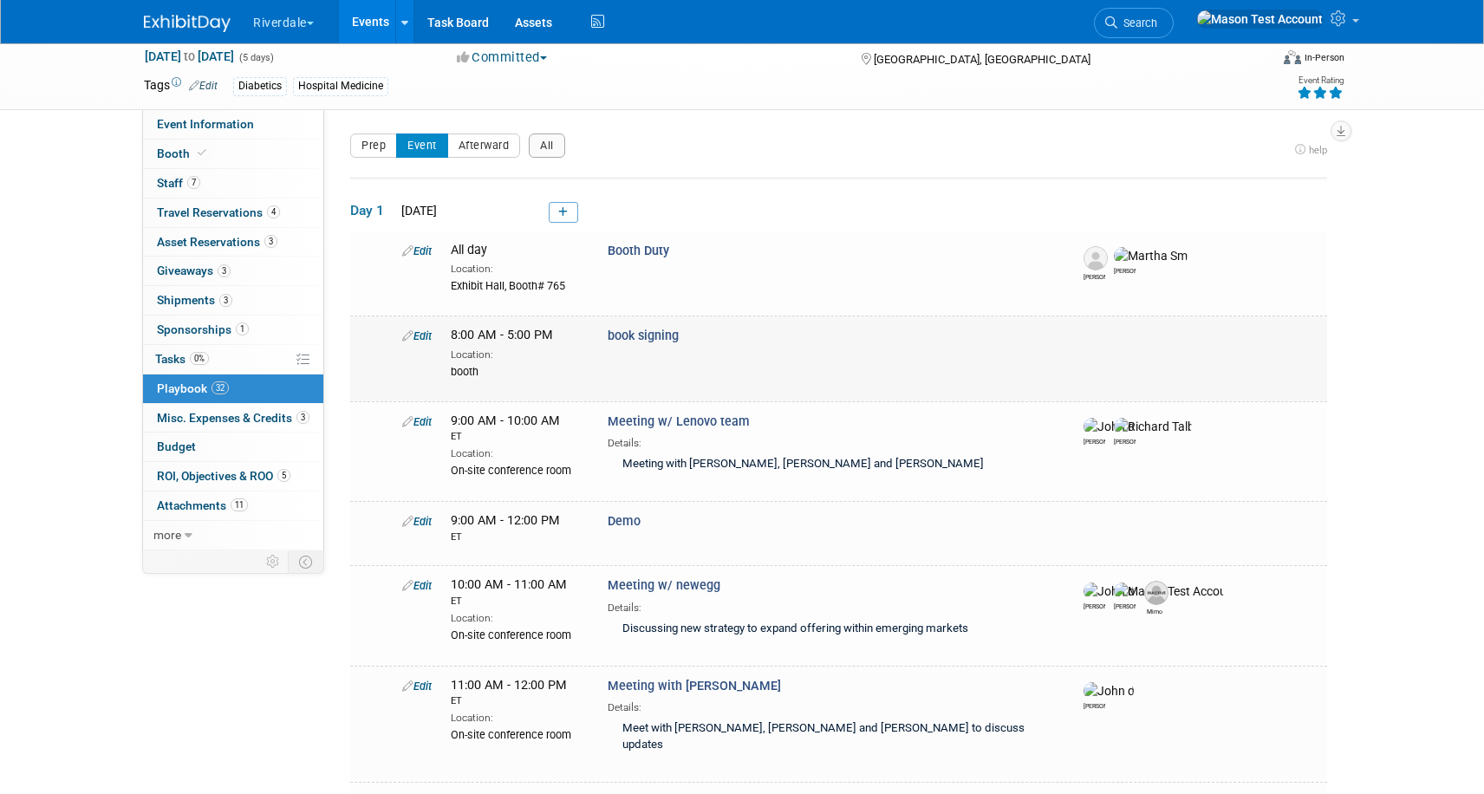
scroll to position [46, 0]
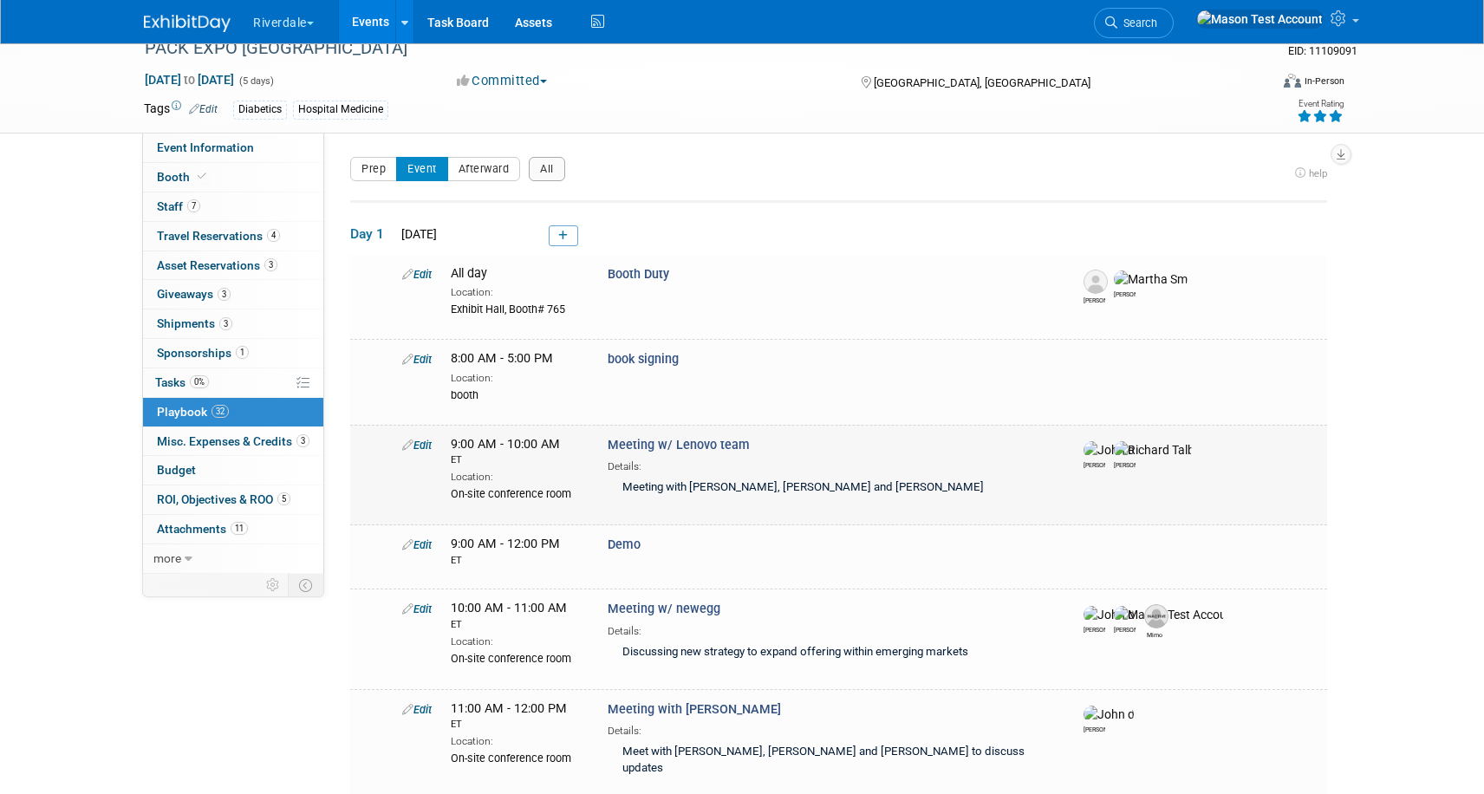
click at [425, 451] on link "Edit" at bounding box center [416, 445] width 29 height 13
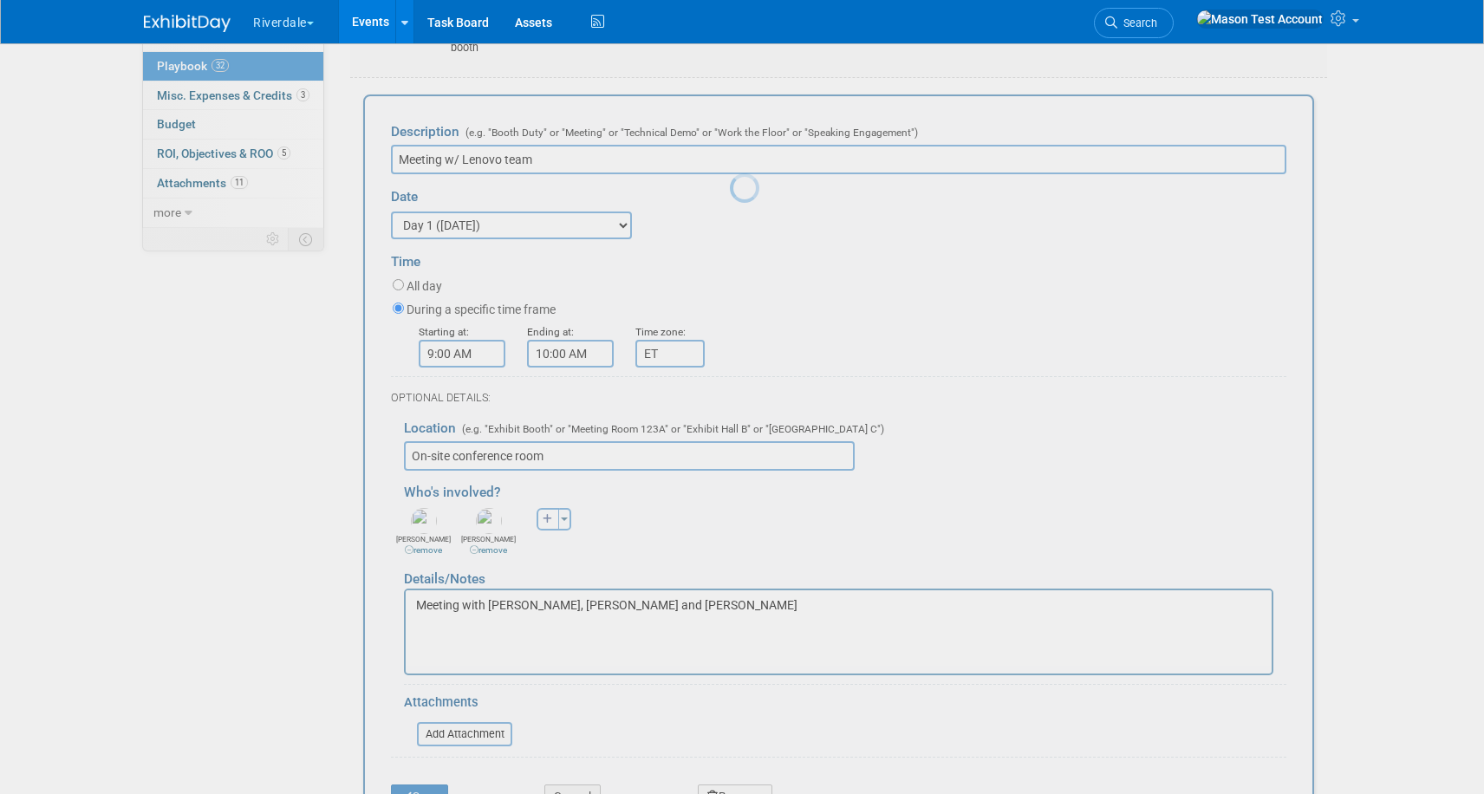
scroll to position [388, 0]
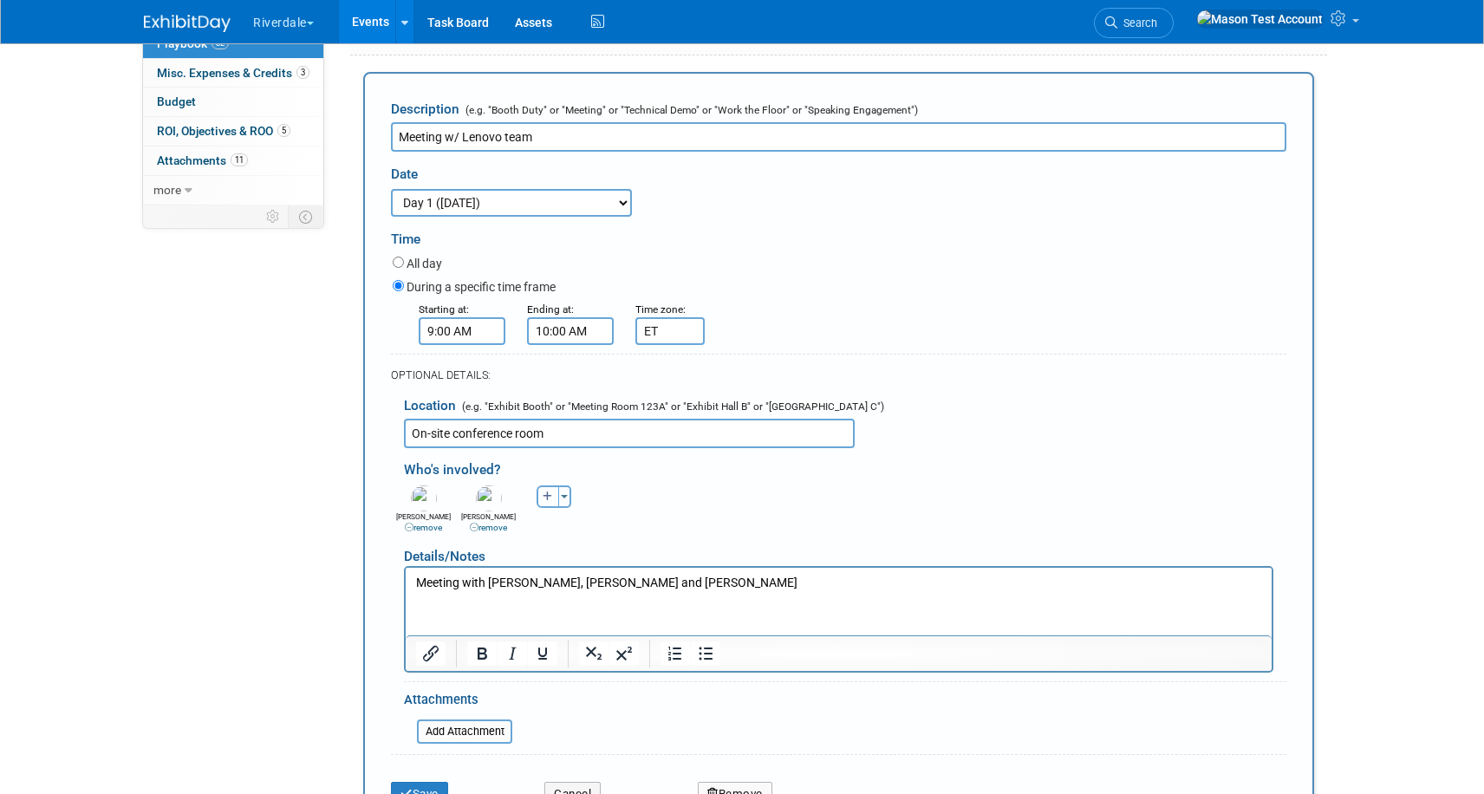
click at [550, 499] on icon "button" at bounding box center [548, 497] width 10 height 10
select select
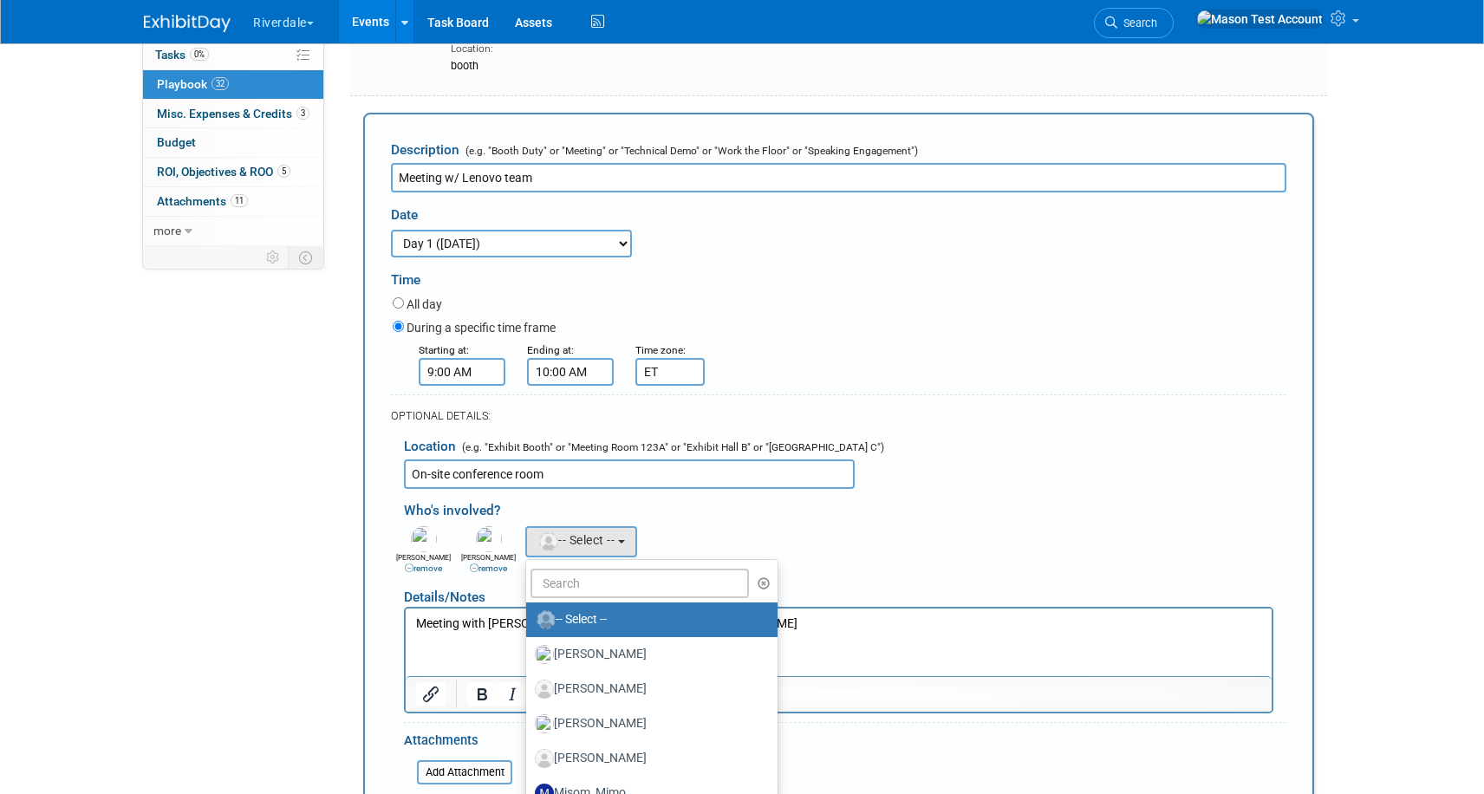
scroll to position [343, 0]
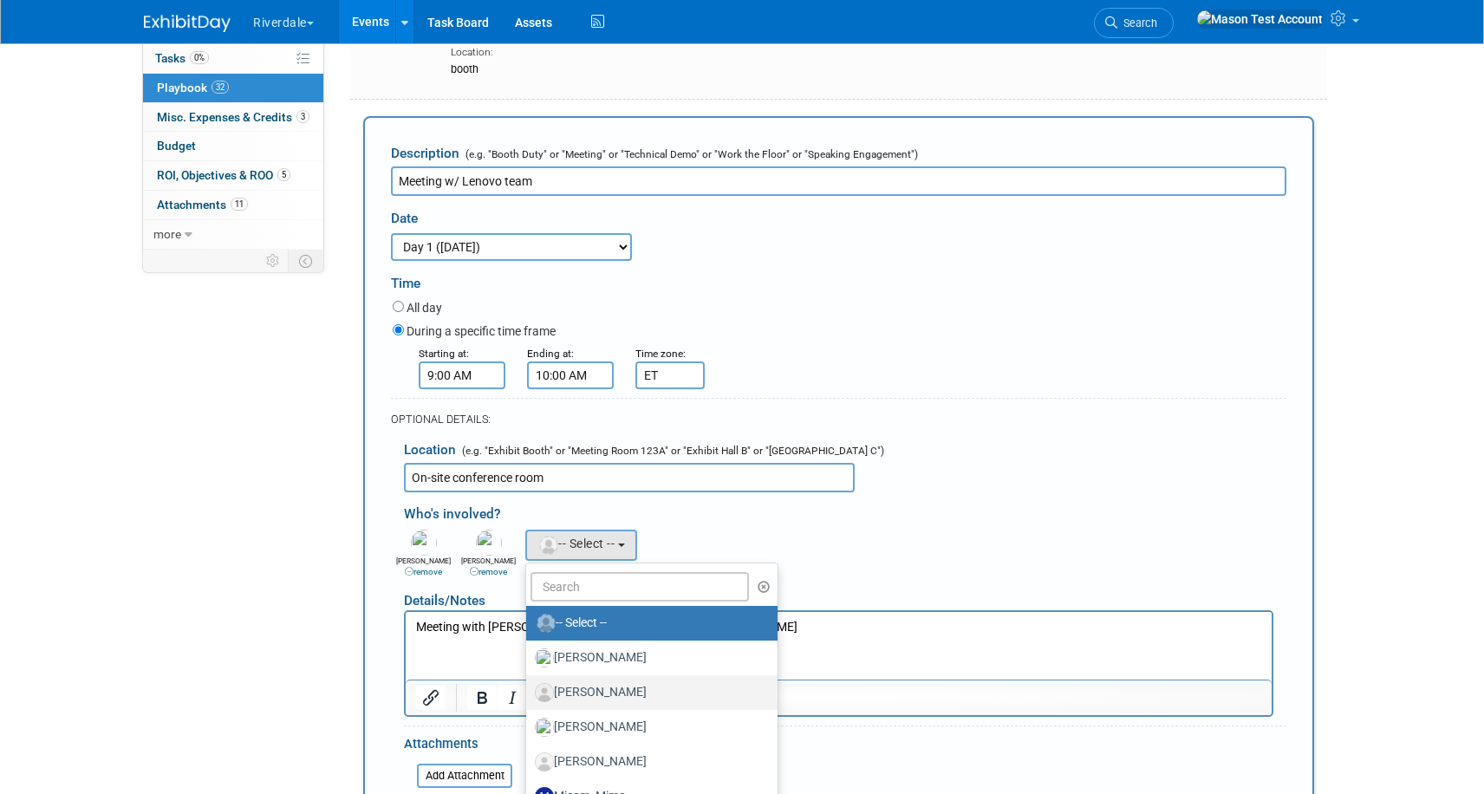
click at [630, 686] on label "Coleman, Jim" at bounding box center [647, 693] width 225 height 28
click at [529, 686] on input "Coleman, Jim" at bounding box center [523, 690] width 11 height 11
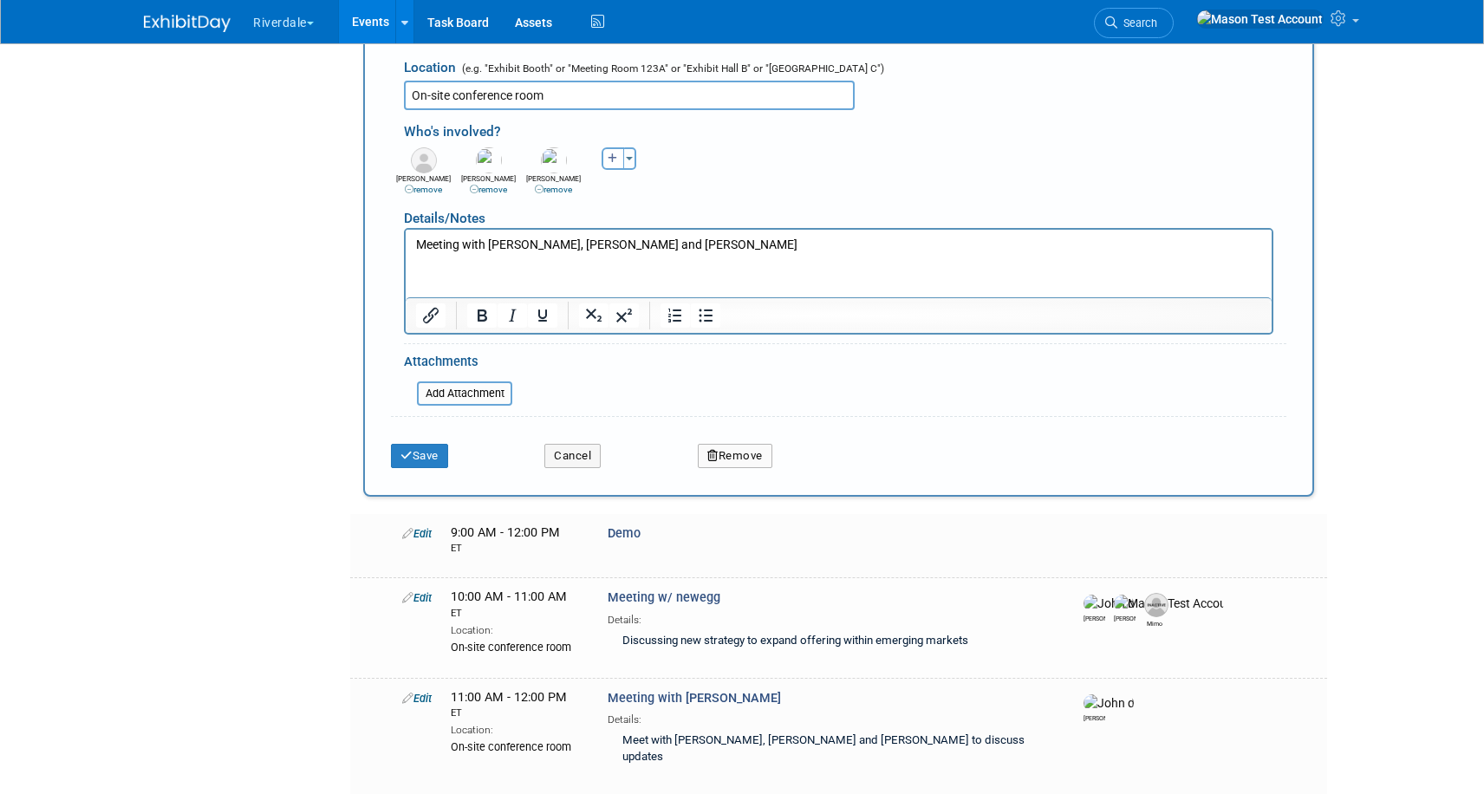
scroll to position [764, 0]
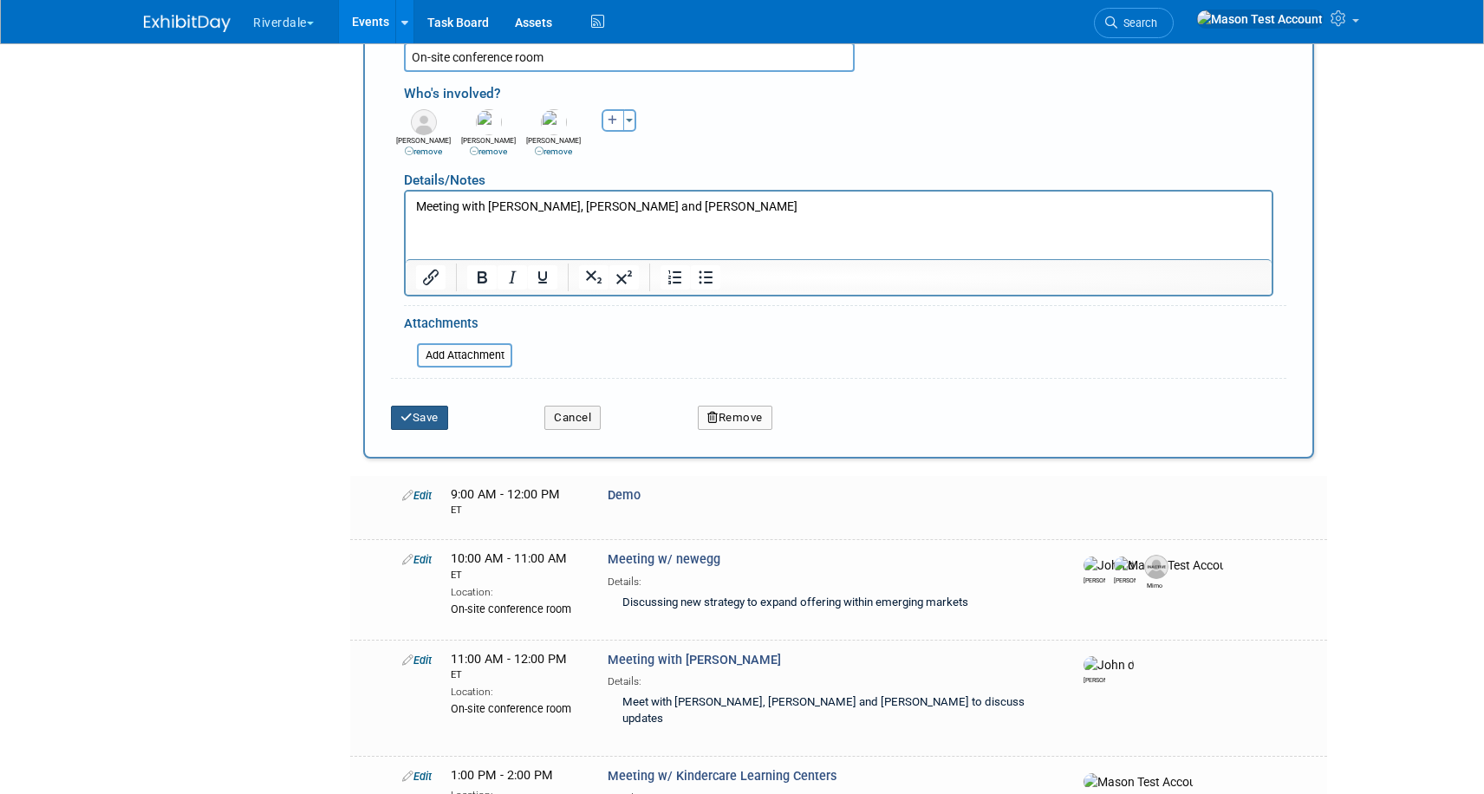
click at [425, 414] on button "Save" at bounding box center [419, 418] width 57 height 24
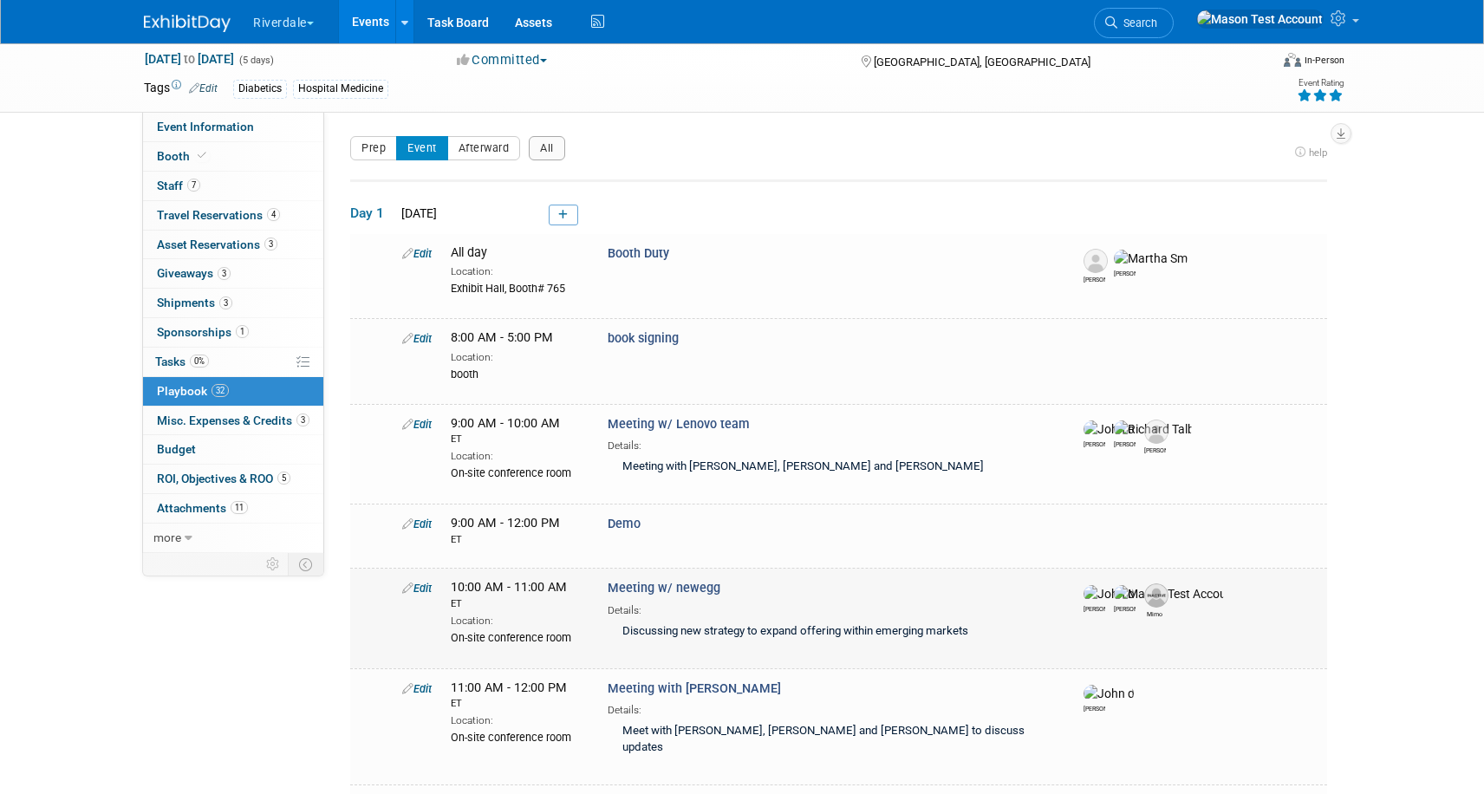
scroll to position [0, 0]
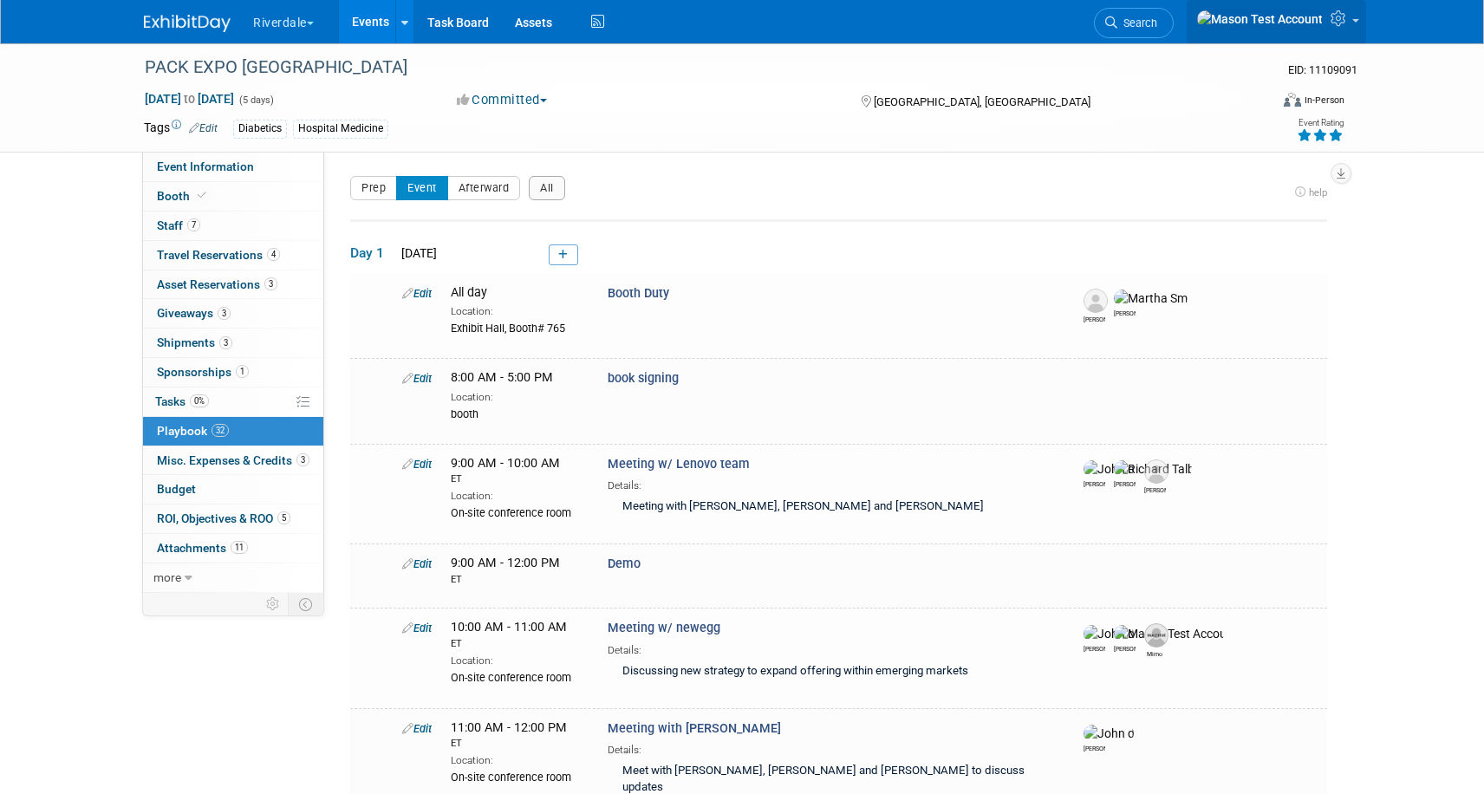
click at [1345, 20] on icon at bounding box center [1341, 18] width 20 height 16
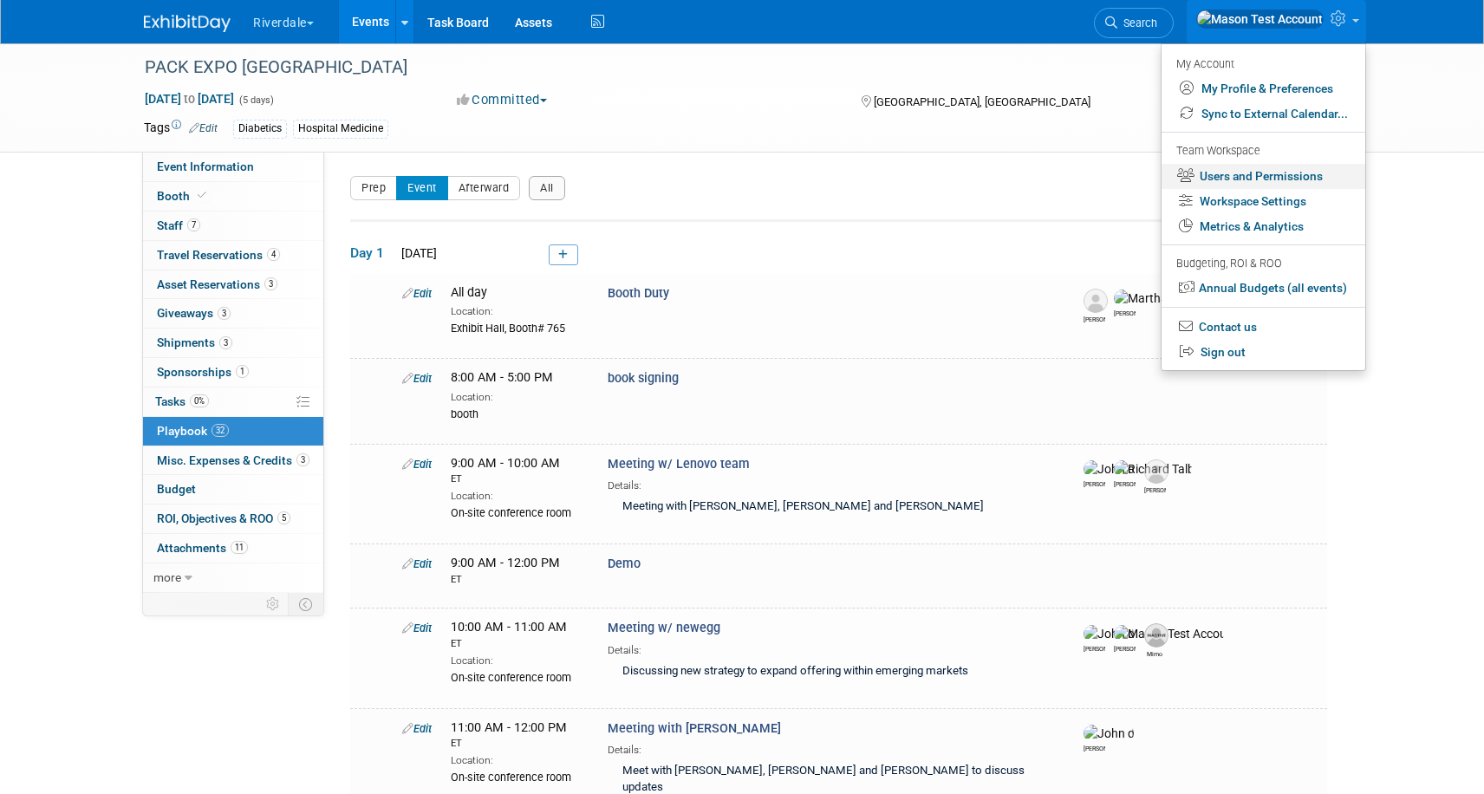
click at [1243, 173] on link "Users and Permissions" at bounding box center [1264, 176] width 204 height 25
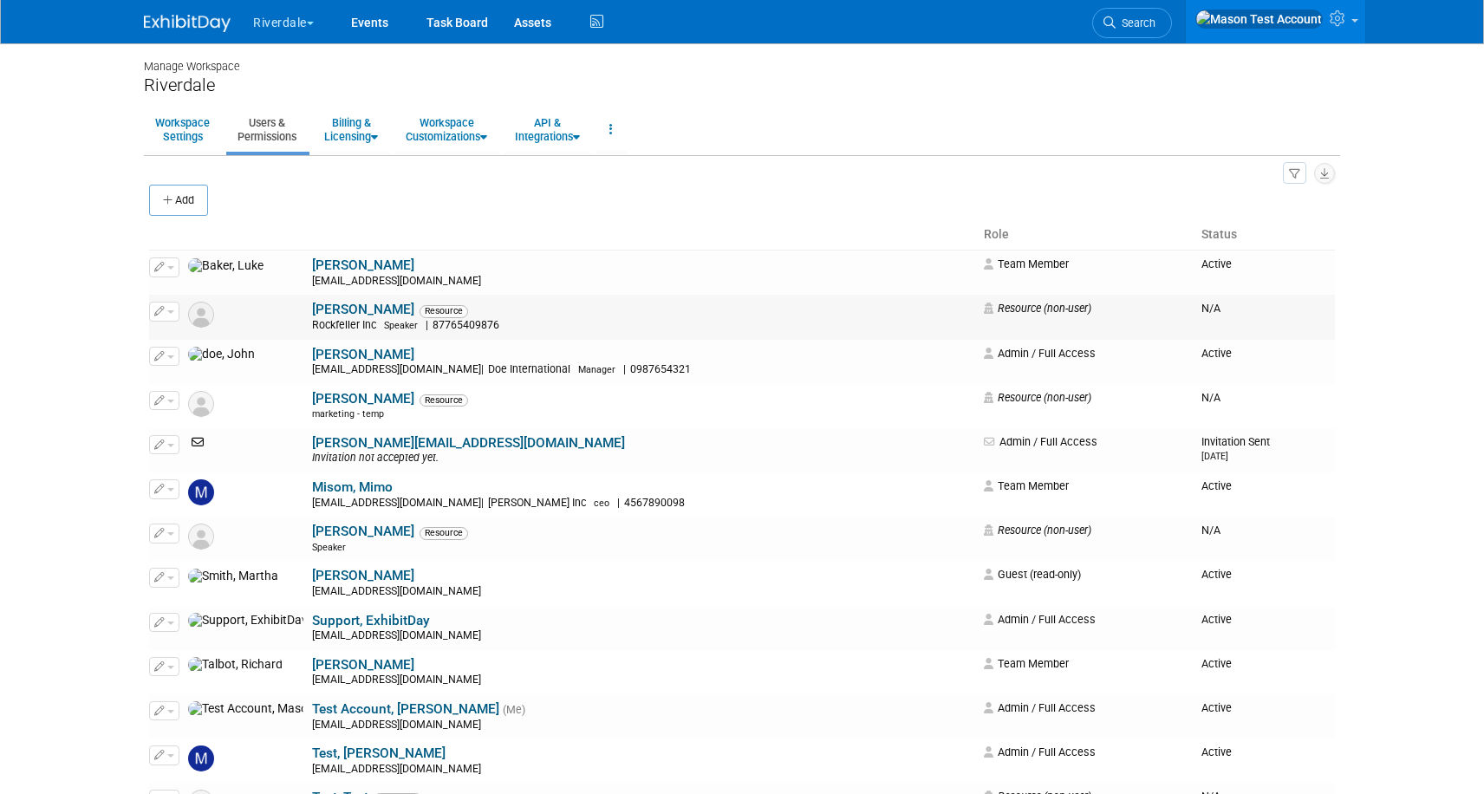
click at [166, 308] on button "button" at bounding box center [164, 311] width 30 height 19
click at [312, 307] on link "Coleman, Jim" at bounding box center [363, 310] width 102 height 16
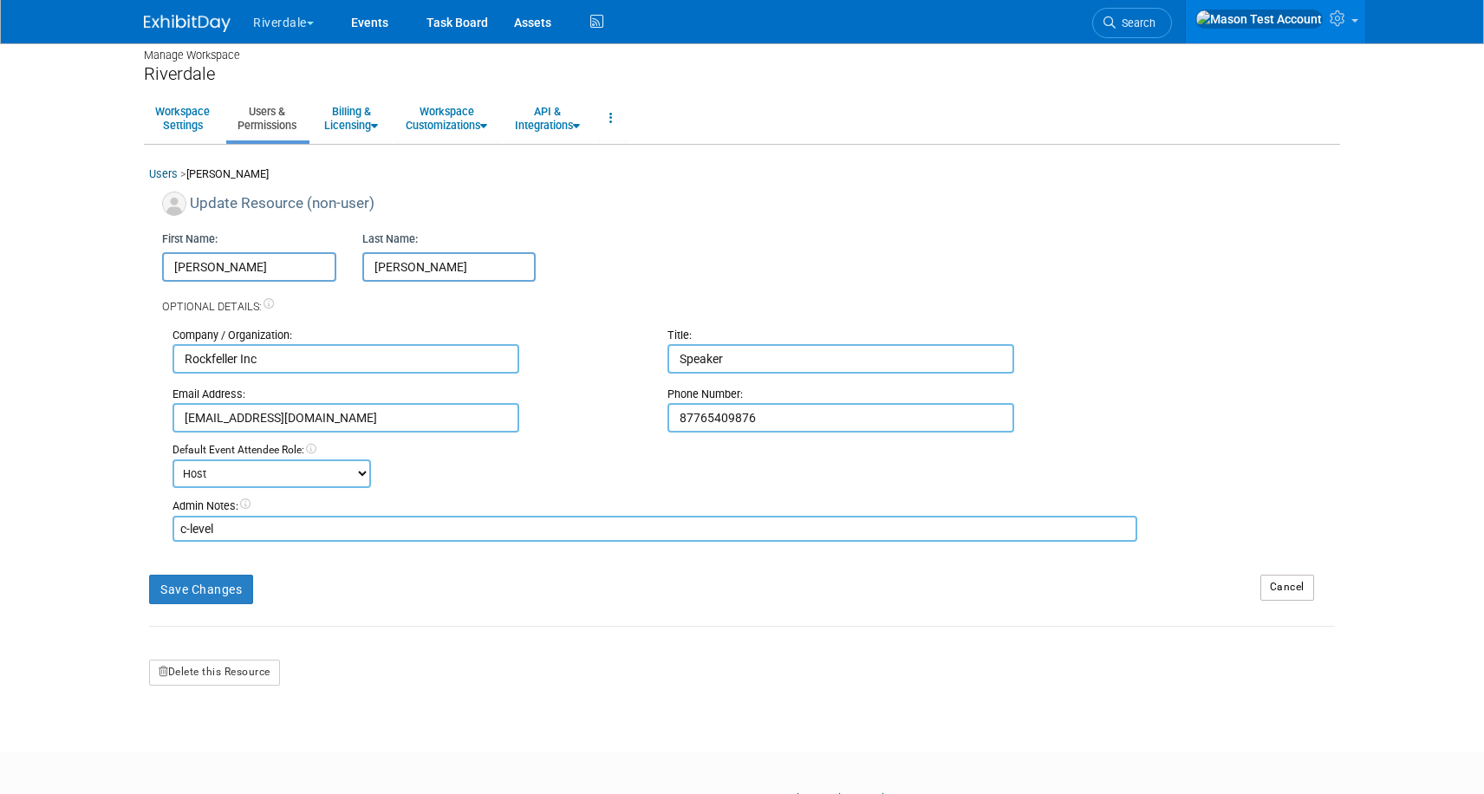
scroll to position [18, 0]
